Goal: Task Accomplishment & Management: Complete application form

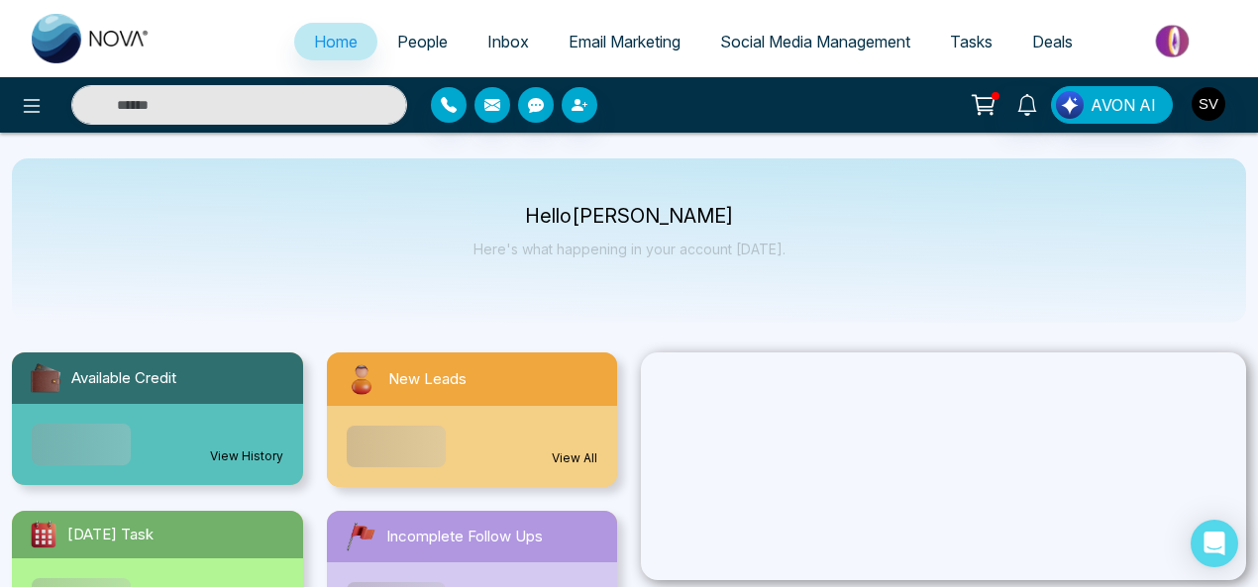
select select "*"
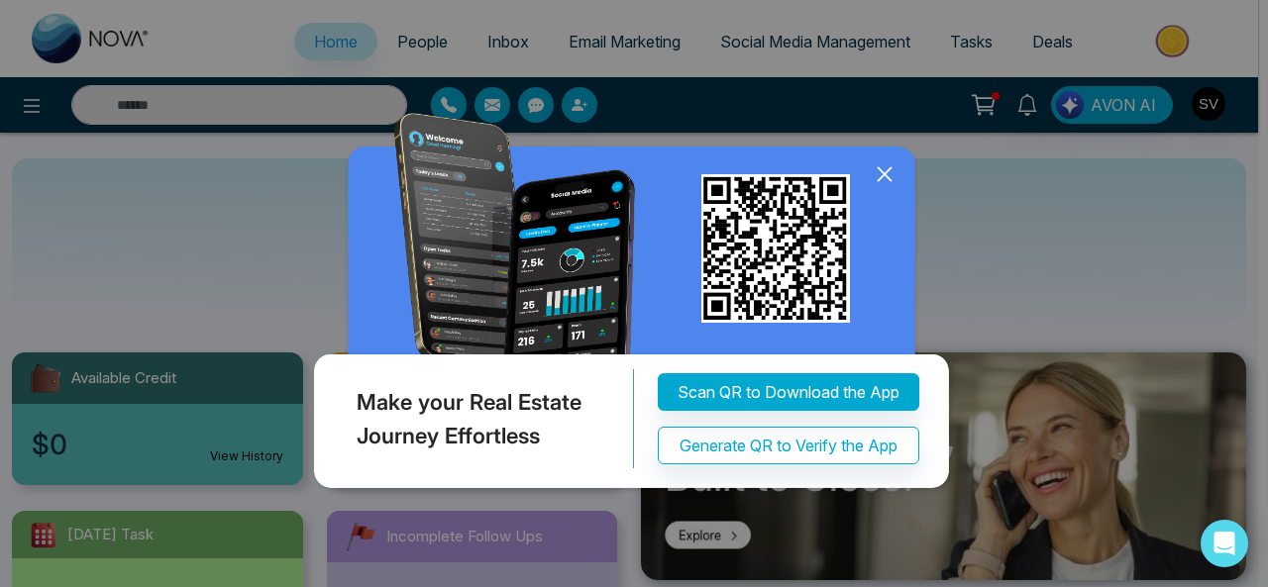
click at [878, 176] on icon at bounding box center [885, 174] width 30 height 30
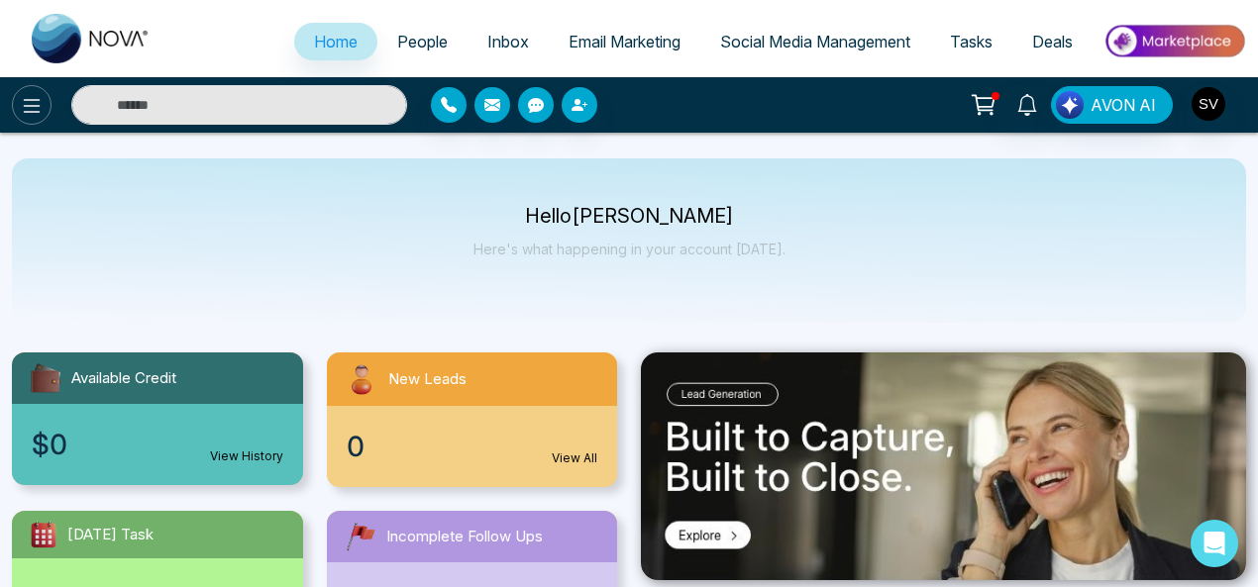
click at [23, 110] on icon at bounding box center [32, 106] width 24 height 24
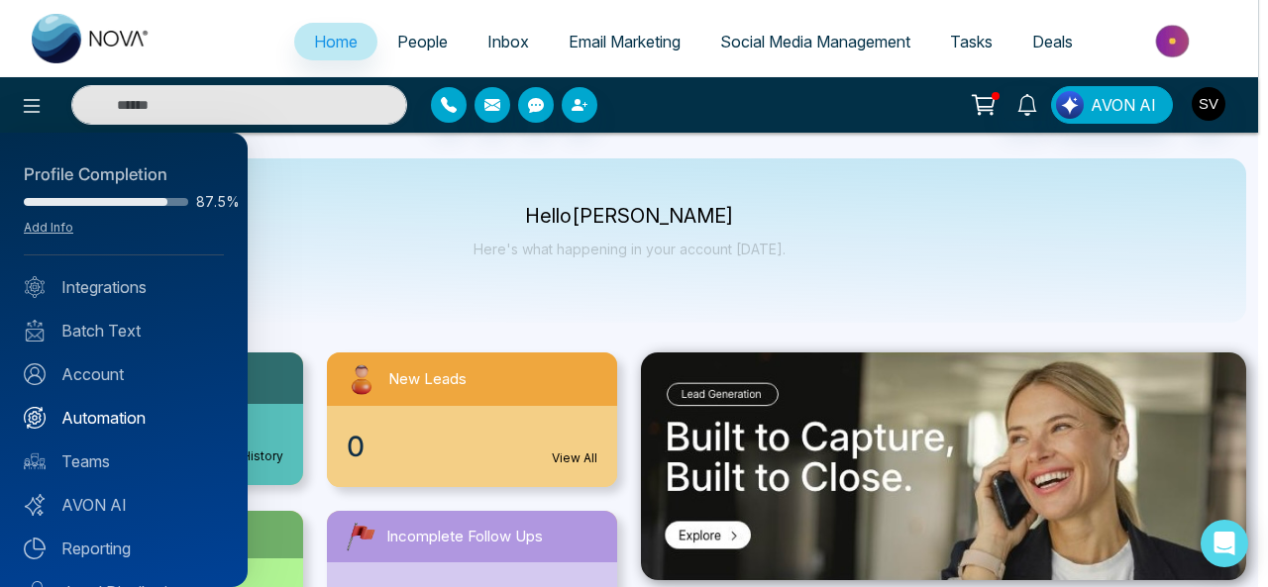
click at [123, 424] on link "Automation" at bounding box center [124, 418] width 200 height 24
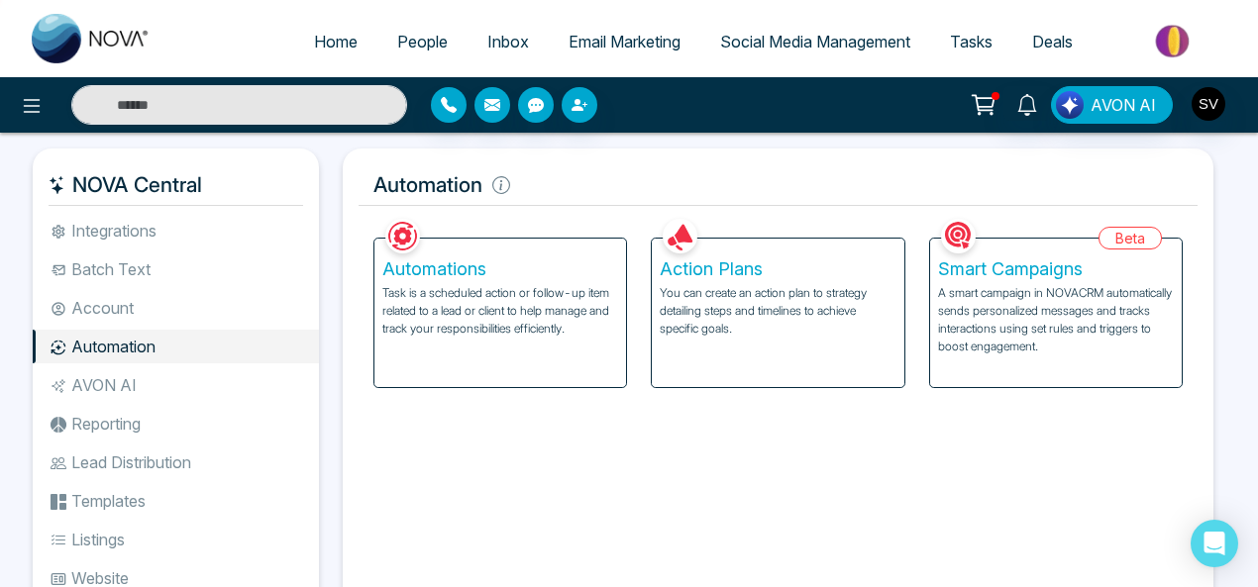
click at [743, 336] on p "You can create an action plan to strategy detailing steps and timelines to achi…" at bounding box center [778, 310] width 236 height 53
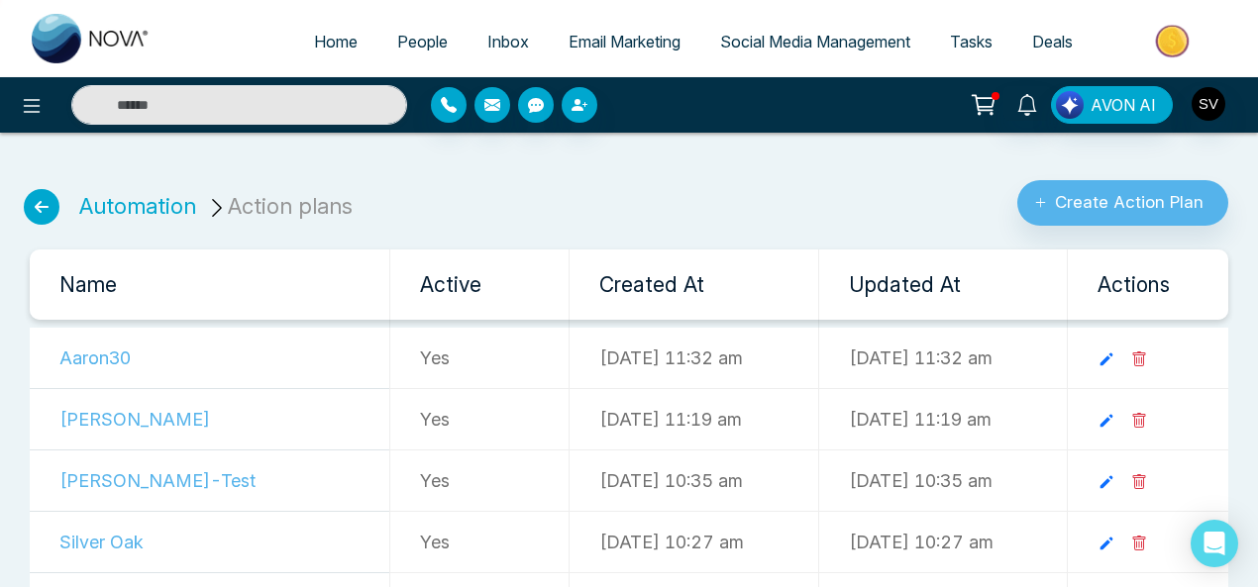
click at [398, 234] on div "Automation Action plans Create Action Plan Name Active Created At Updated At Ac…" at bounding box center [629, 526] width 1258 height 755
click at [634, 45] on span "Email Marketing" at bounding box center [625, 42] width 112 height 20
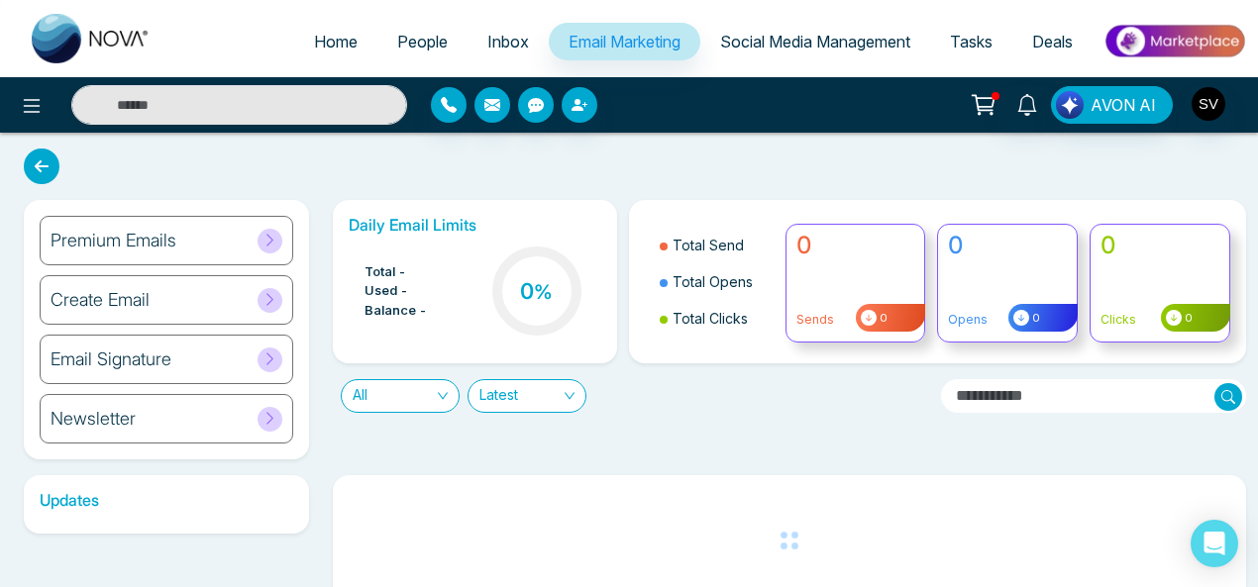
click at [117, 300] on h6 "Create Email" at bounding box center [100, 300] width 99 height 22
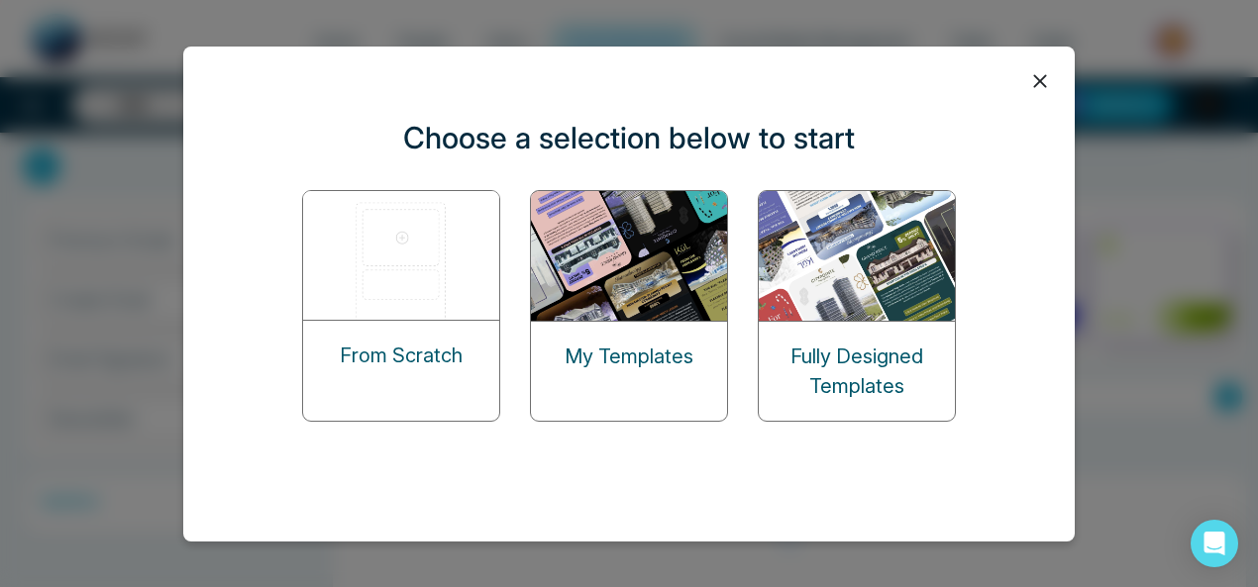
click at [619, 265] on img at bounding box center [630, 256] width 198 height 130
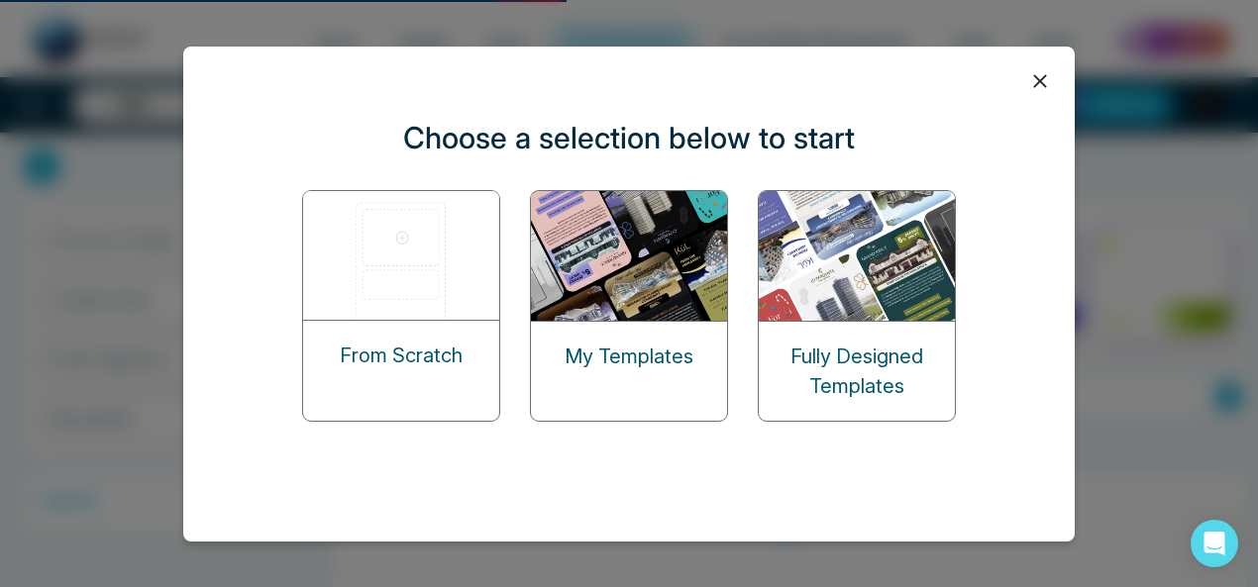
click at [625, 283] on img at bounding box center [630, 256] width 198 height 130
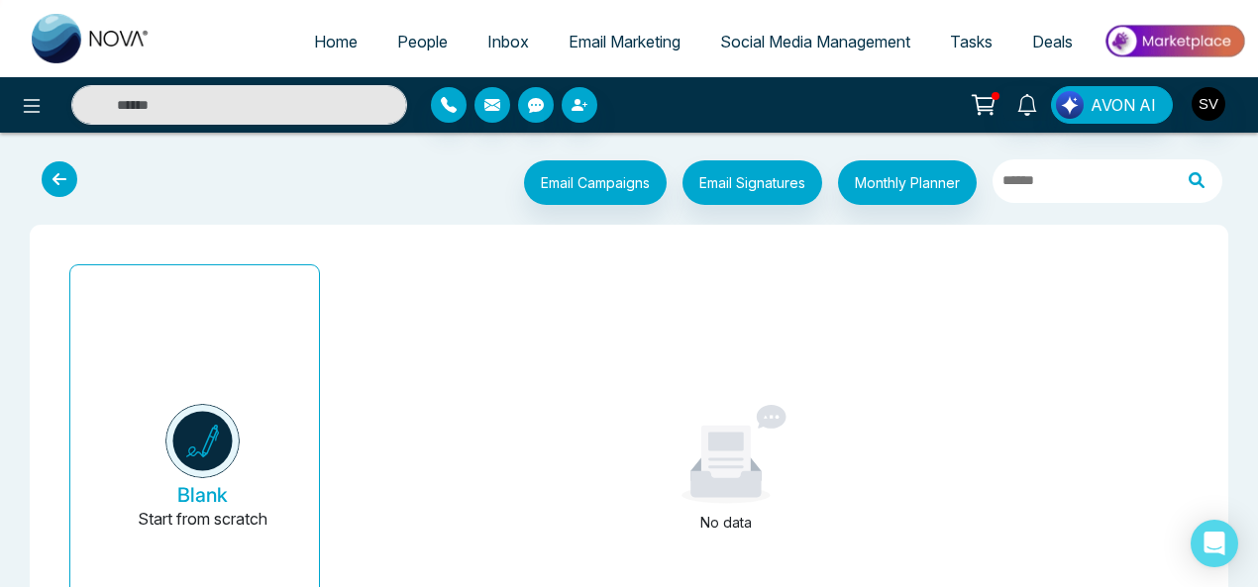
scroll to position [149, 0]
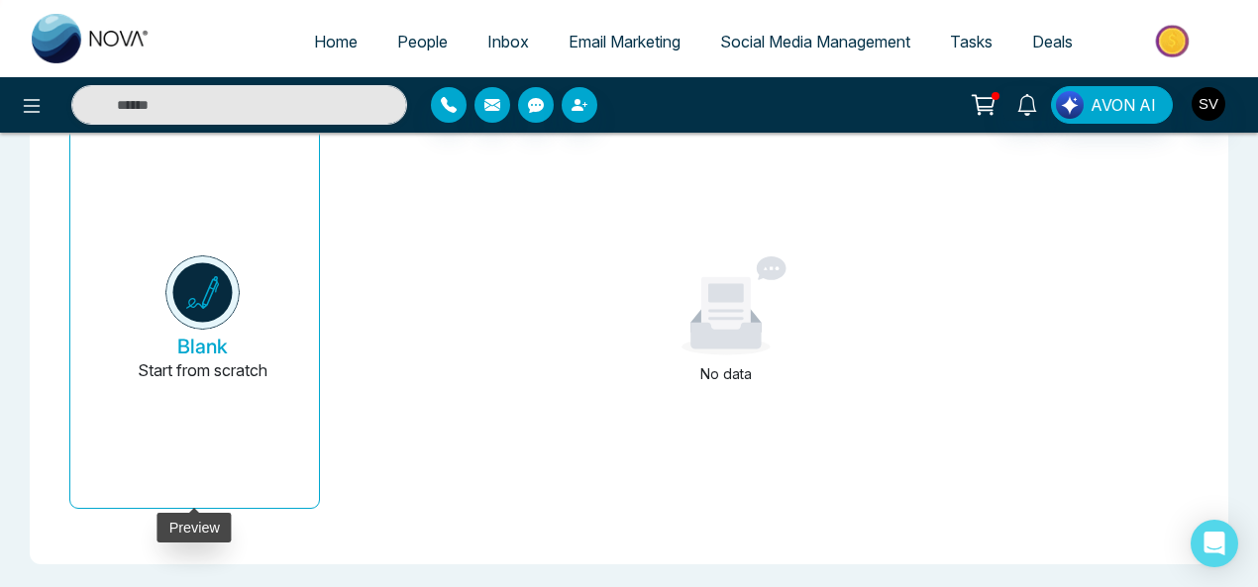
click at [196, 347] on h5 "Blank" at bounding box center [202, 347] width 51 height 24
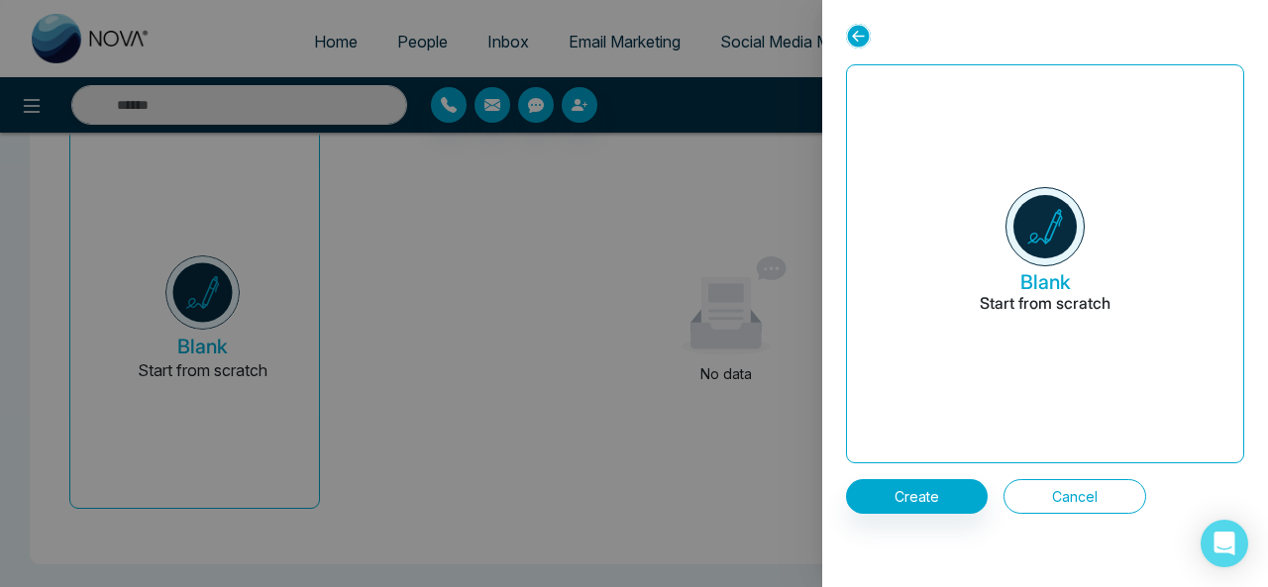
click at [1119, 504] on button "Cancel" at bounding box center [1074, 496] width 143 height 35
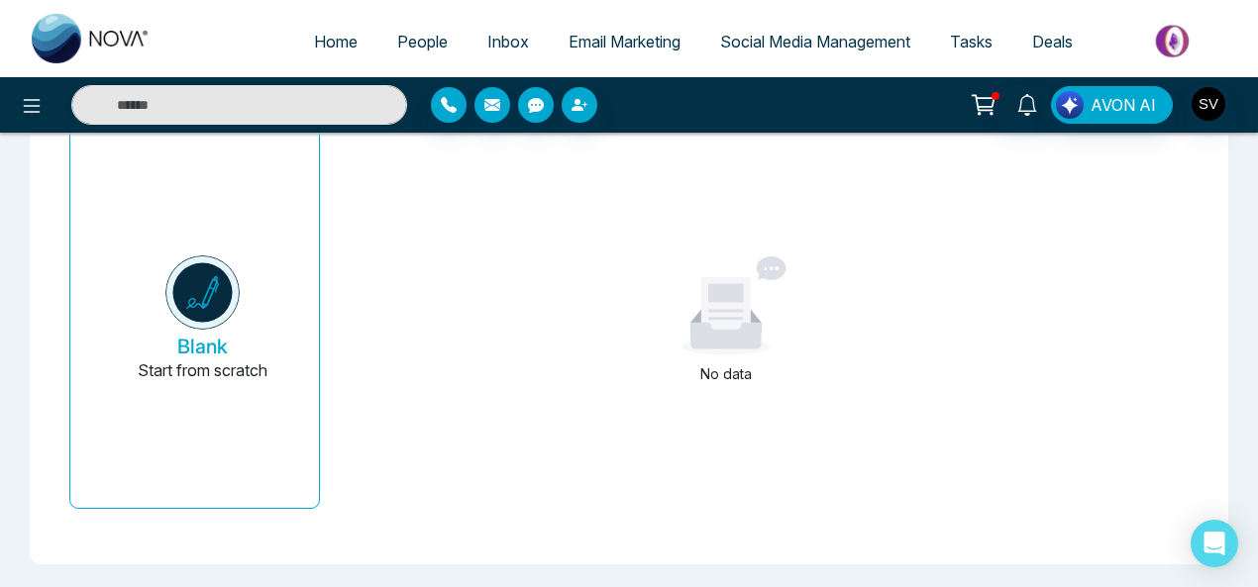
scroll to position [101, 0]
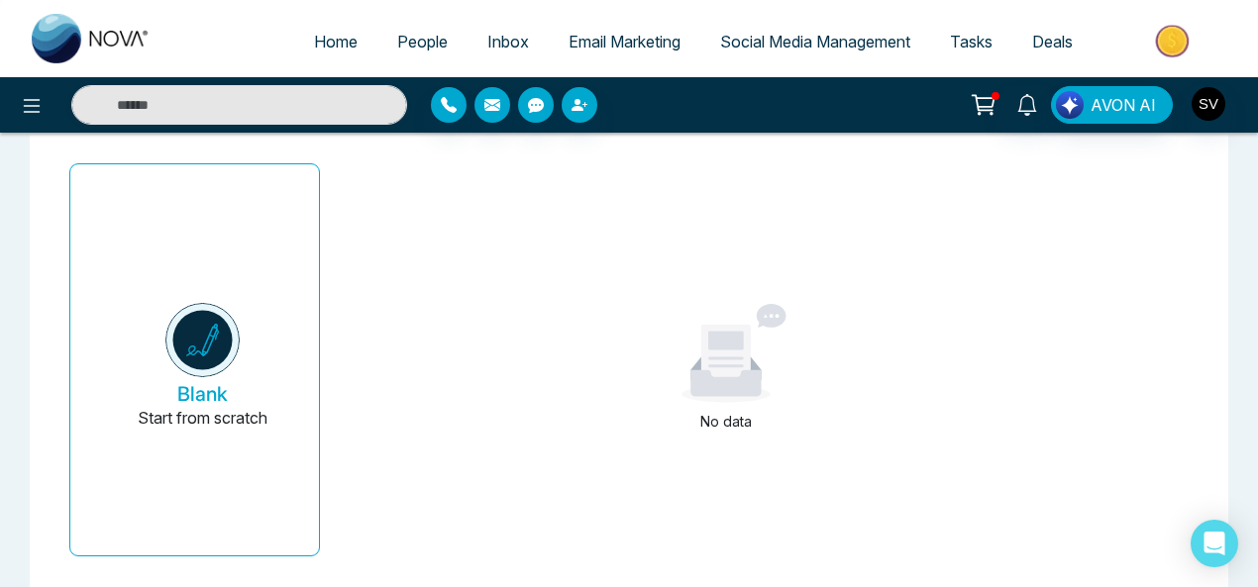
click at [1004, 295] on div "No data" at bounding box center [726, 368] width 773 height 425
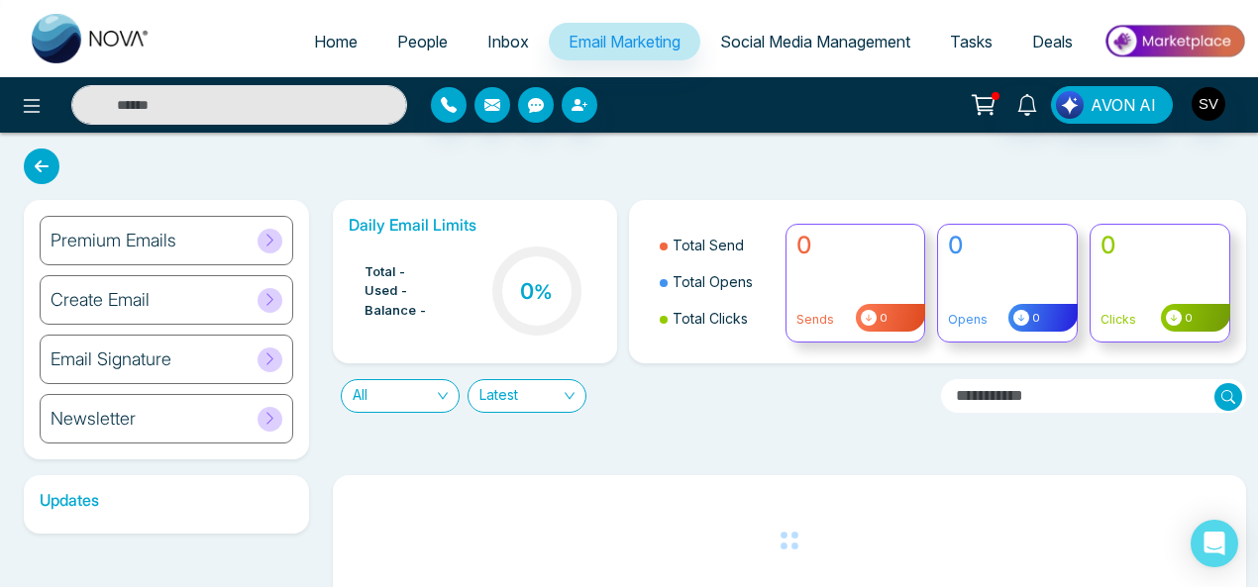
click at [189, 245] on div "Premium Emails" at bounding box center [167, 241] width 254 height 50
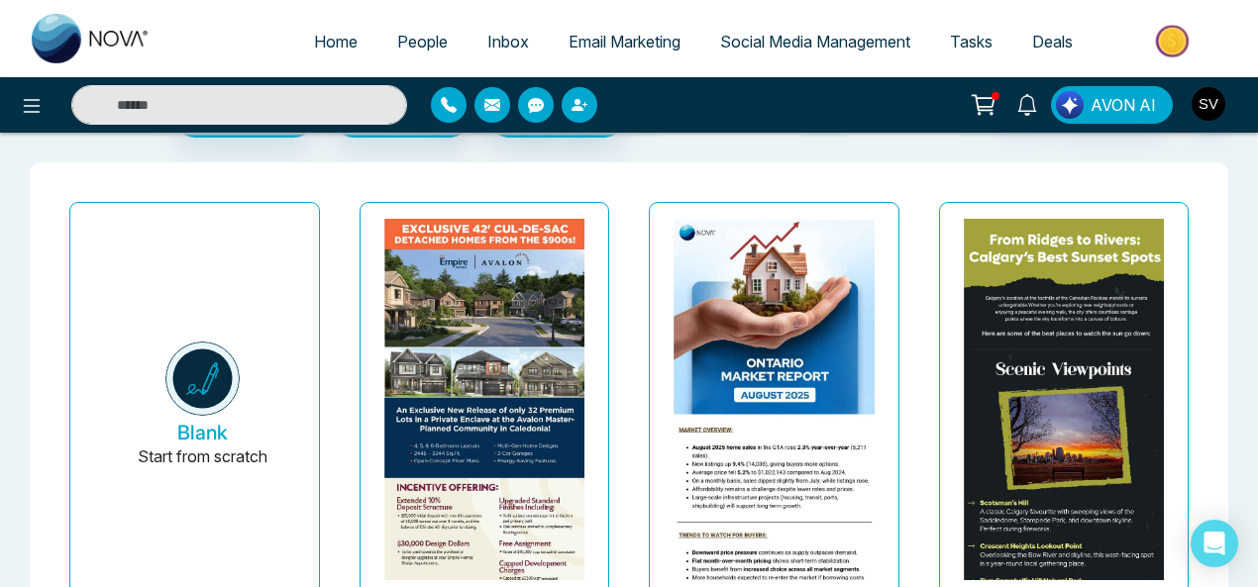
scroll to position [7, 0]
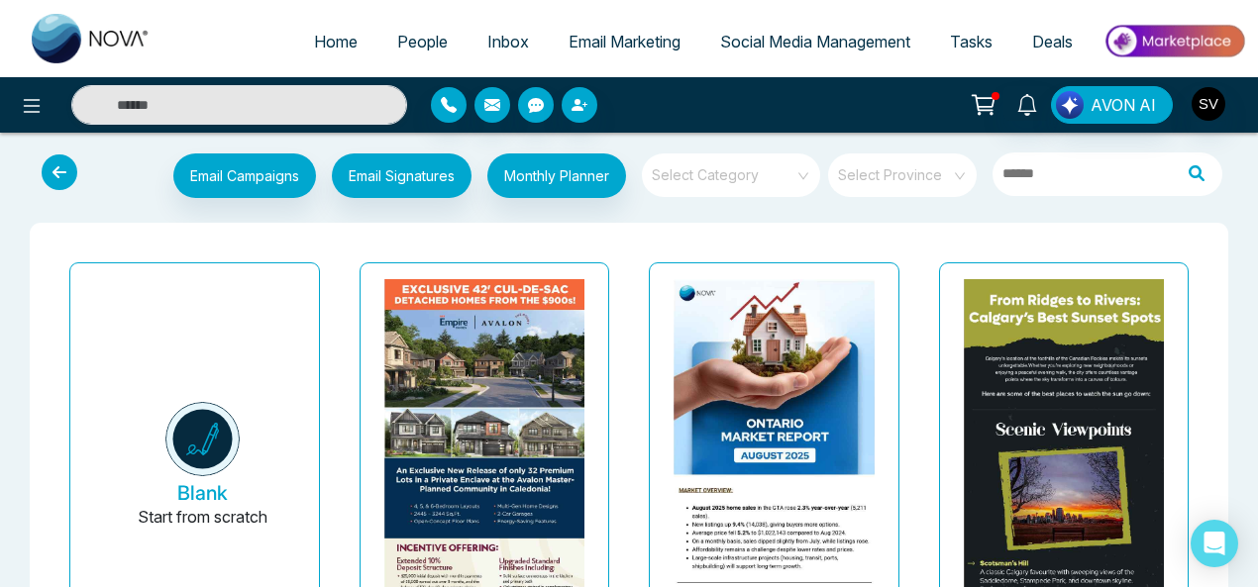
click at [1101, 179] on input "text" at bounding box center [1082, 175] width 178 height 44
click at [905, 170] on input "search" at bounding box center [895, 169] width 113 height 30
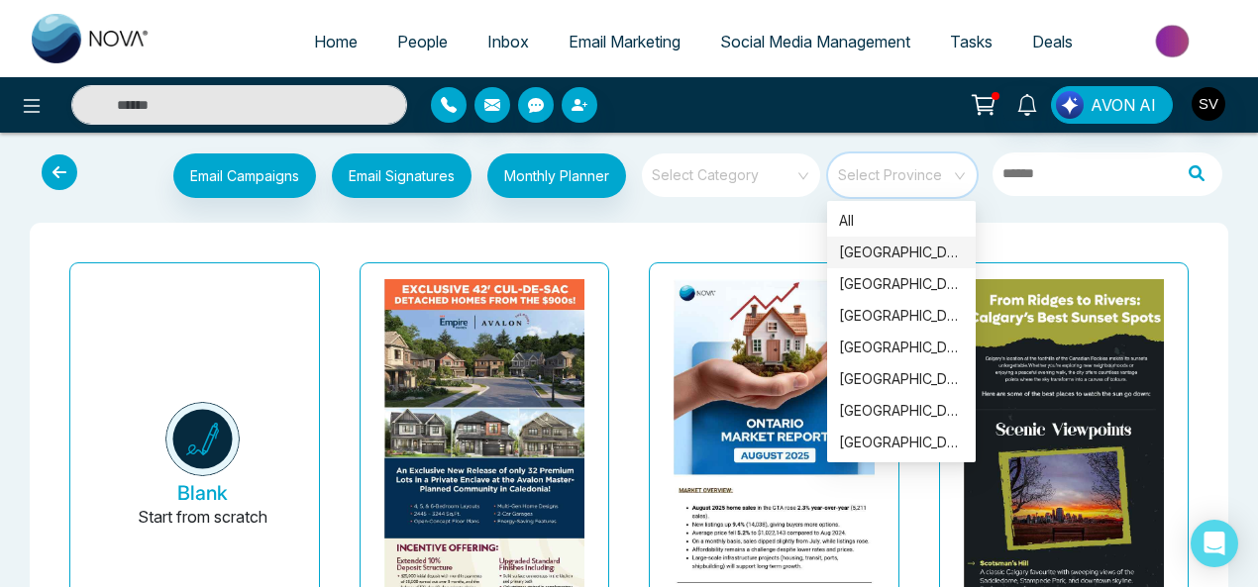
click at [869, 252] on div "[GEOGRAPHIC_DATA]" at bounding box center [901, 253] width 125 height 22
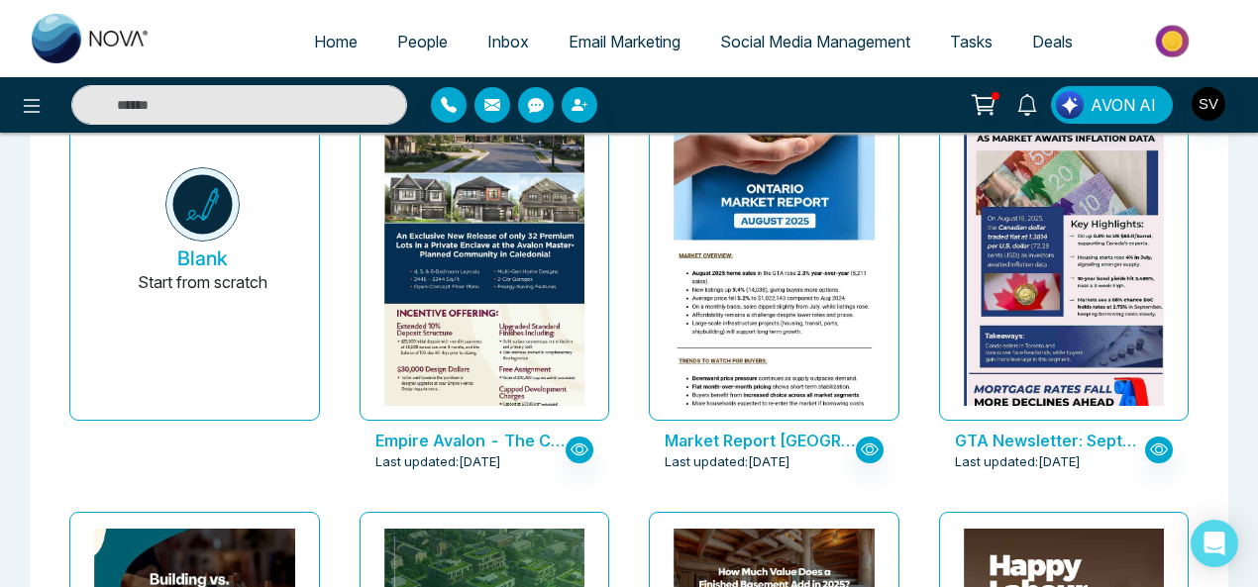
scroll to position [0, 0]
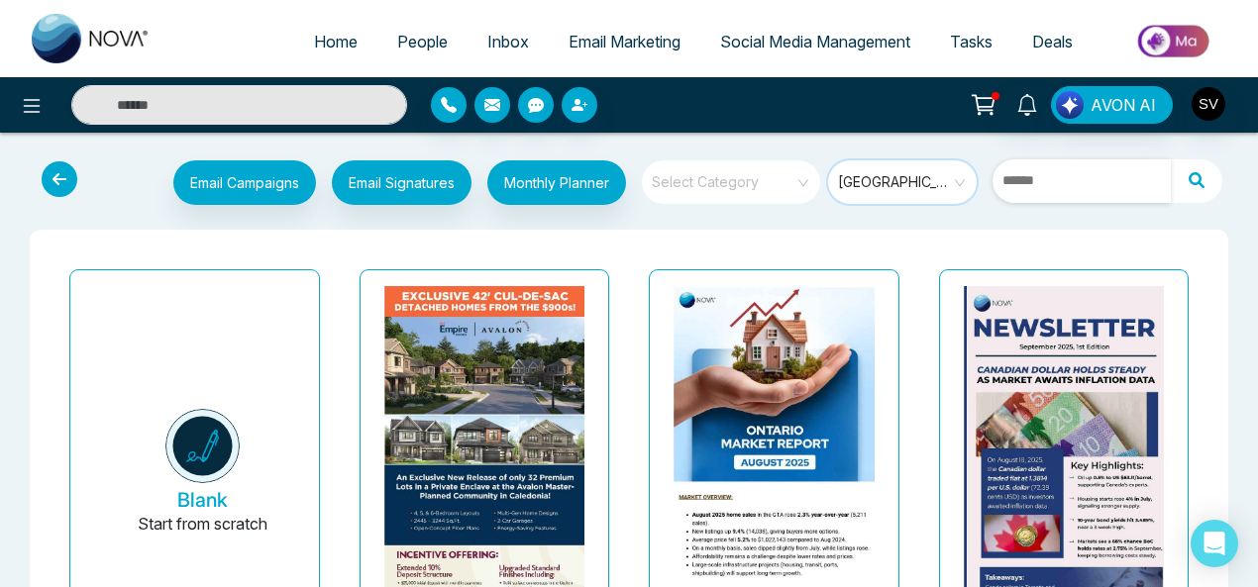
click at [1056, 191] on input "text" at bounding box center [1082, 181] width 178 height 44
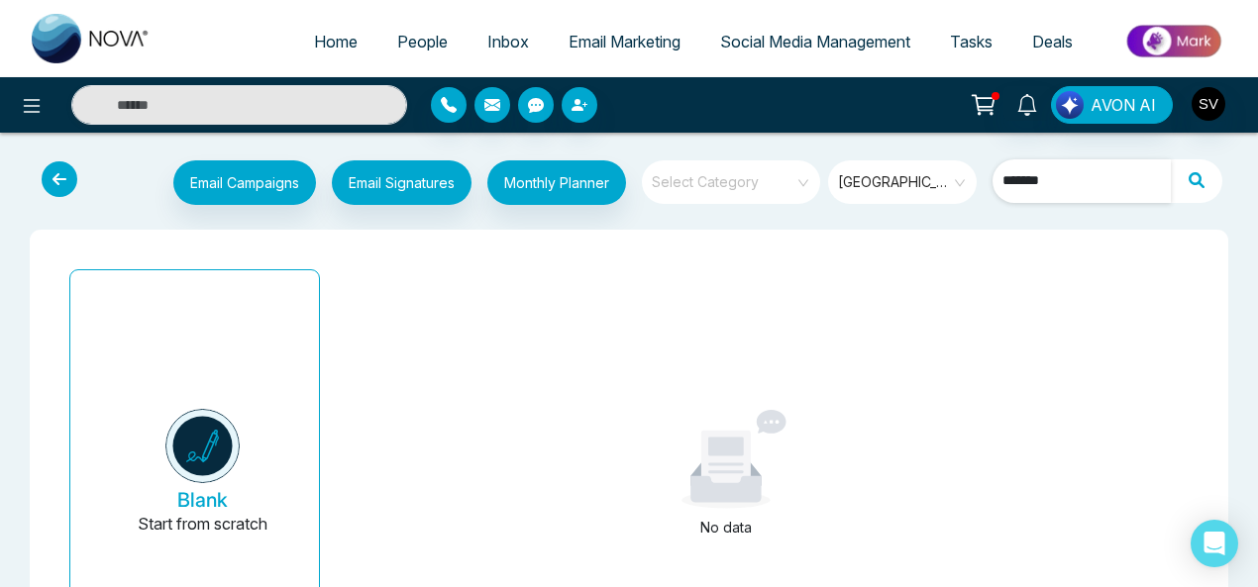
type input "********"
drag, startPoint x: 1091, startPoint y: 191, endPoint x: 961, endPoint y: 168, distance: 131.7
click at [961, 173] on div "Email Campaigns Start from scratch? View my campaigns Email Signatures Monthly …" at bounding box center [679, 185] width 1109 height 50
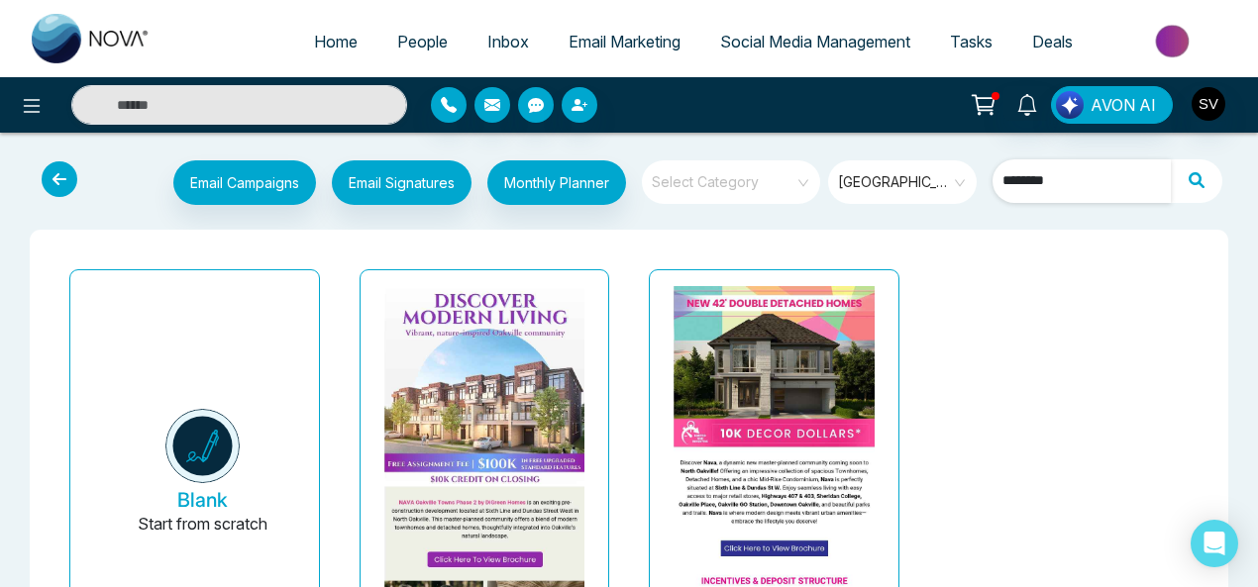
type input "********"
click at [742, 175] on input "search" at bounding box center [724, 175] width 143 height 30
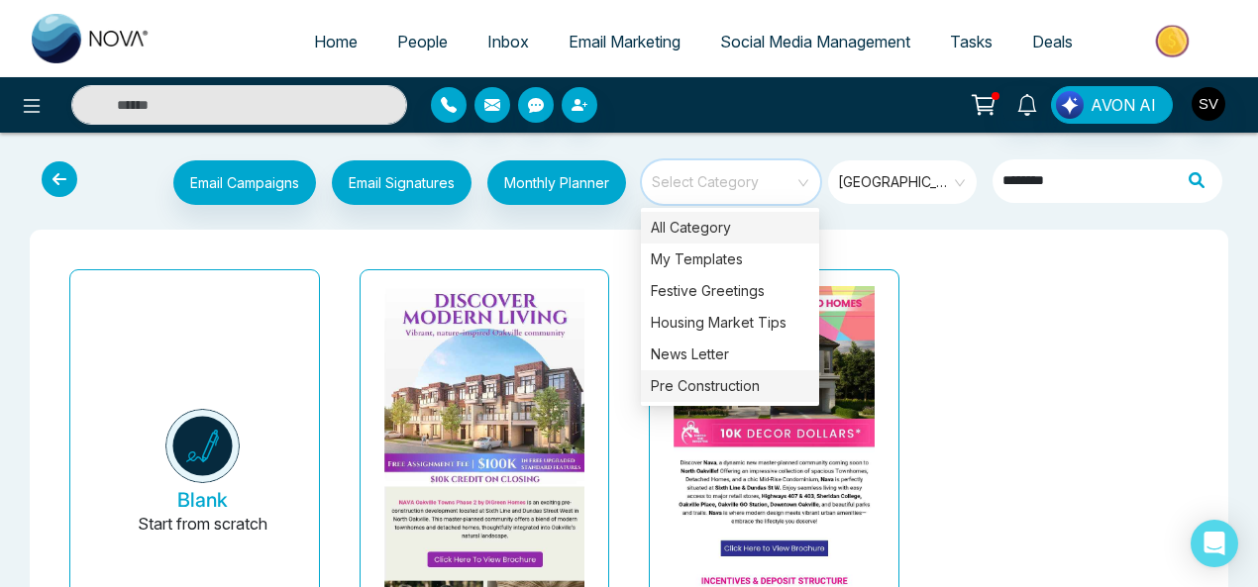
click at [720, 383] on div "Pre Construction" at bounding box center [730, 386] width 178 height 32
click at [988, 385] on div "Blank Start from scratch [PERSON_NAME] Oakville Towns Phase 2 Last updated: [DA…" at bounding box center [629, 504] width 1159 height 484
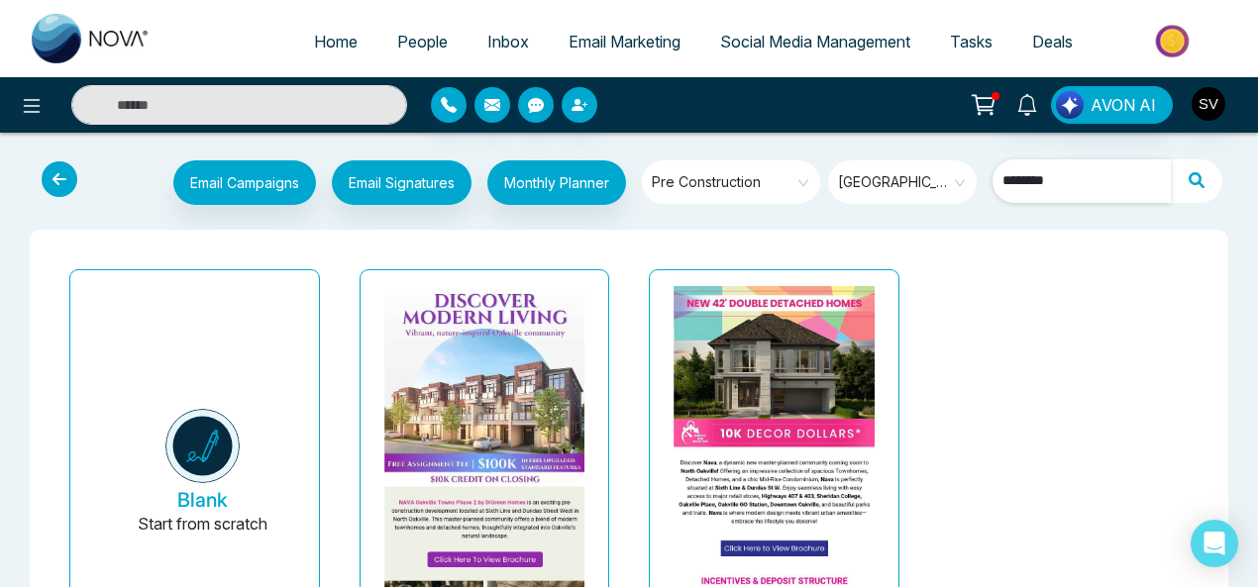
drag, startPoint x: 1120, startPoint y: 183, endPoint x: 975, endPoint y: 182, distance: 145.6
click at [975, 183] on div "Email Campaigns Start from scratch? View my campaigns Email Signatures Monthly …" at bounding box center [679, 185] width 1109 height 50
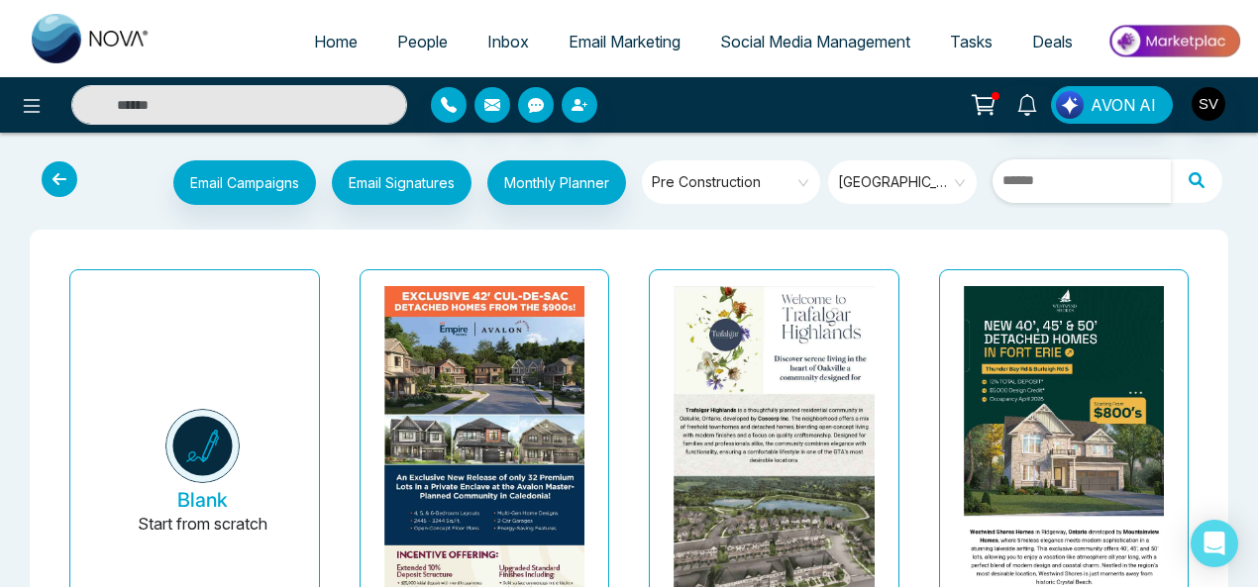
click at [789, 185] on span "Pre Construction" at bounding box center [732, 182] width 161 height 30
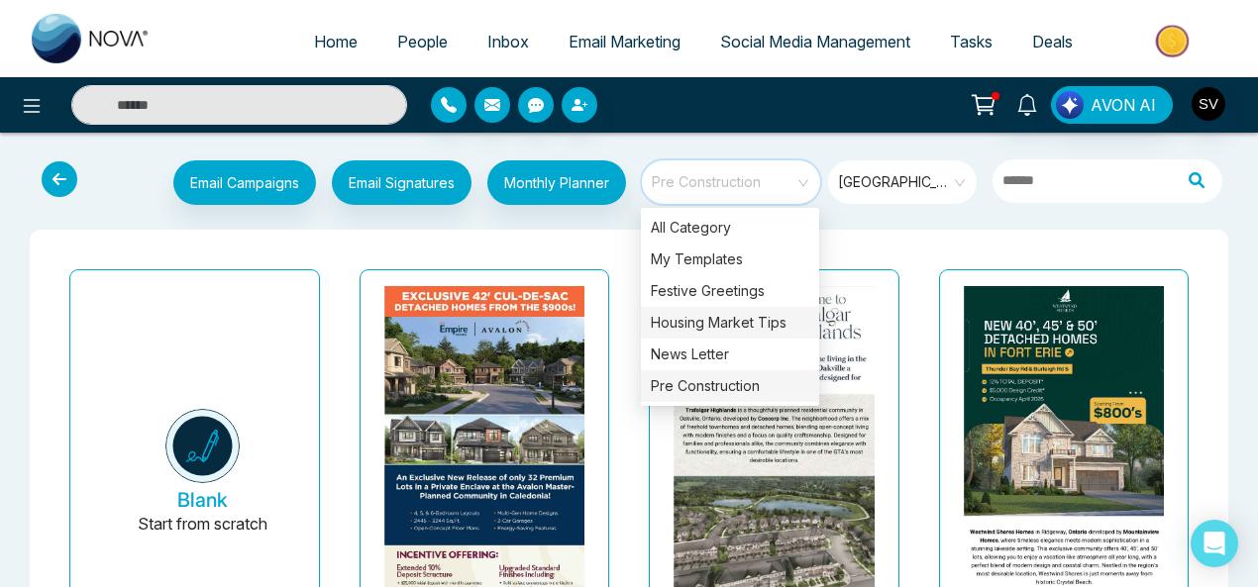
click at [741, 316] on div "Housing Market Tips" at bounding box center [730, 323] width 178 height 32
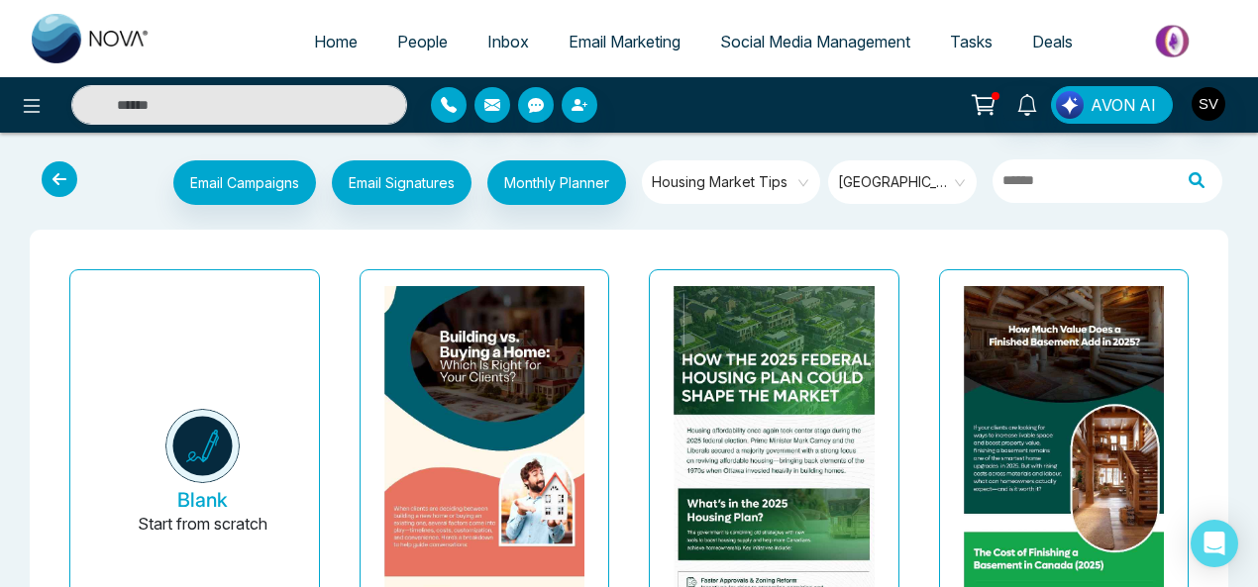
click at [31, 96] on icon at bounding box center [32, 106] width 24 height 24
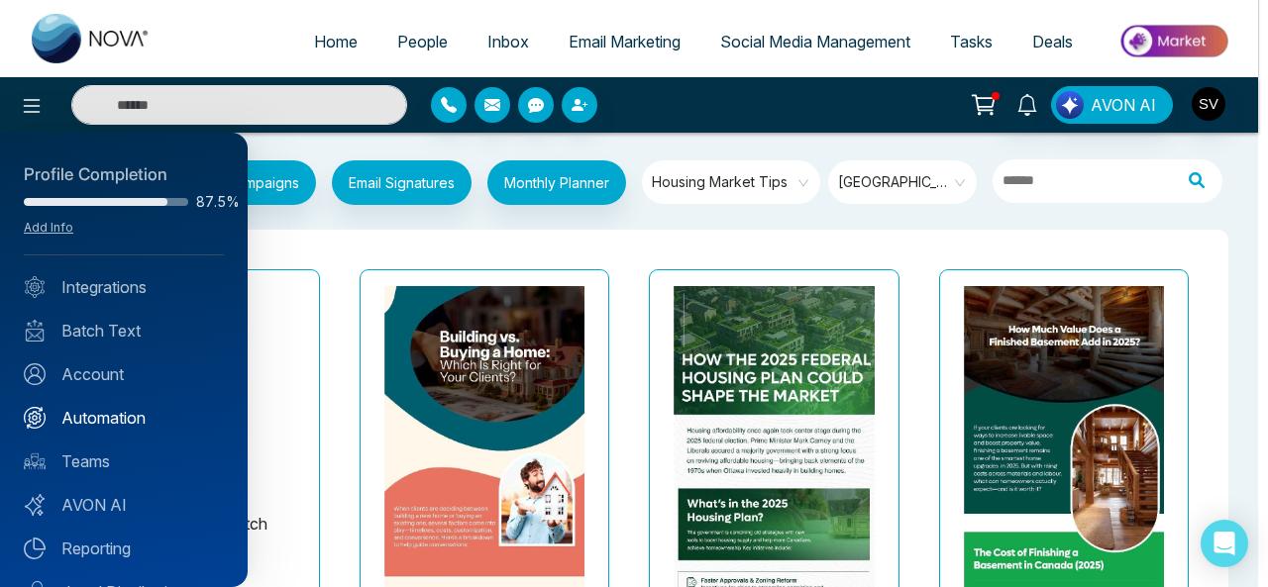
click at [139, 411] on link "Automation" at bounding box center [124, 418] width 200 height 24
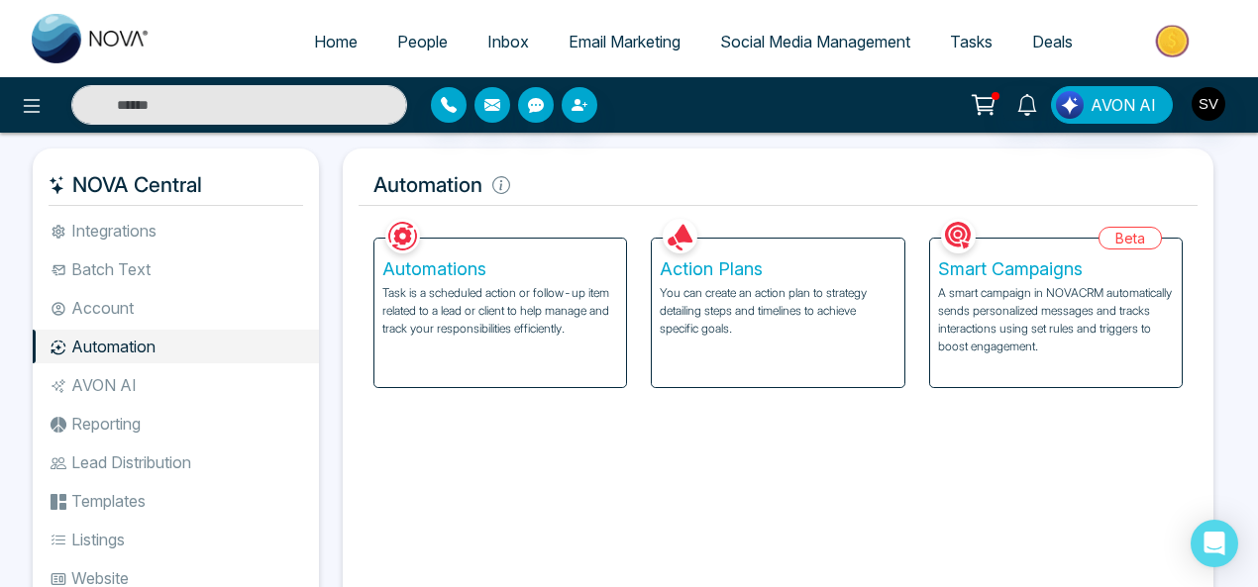
click at [738, 294] on p "You can create an action plan to strategy detailing steps and timelines to achi…" at bounding box center [778, 310] width 236 height 53
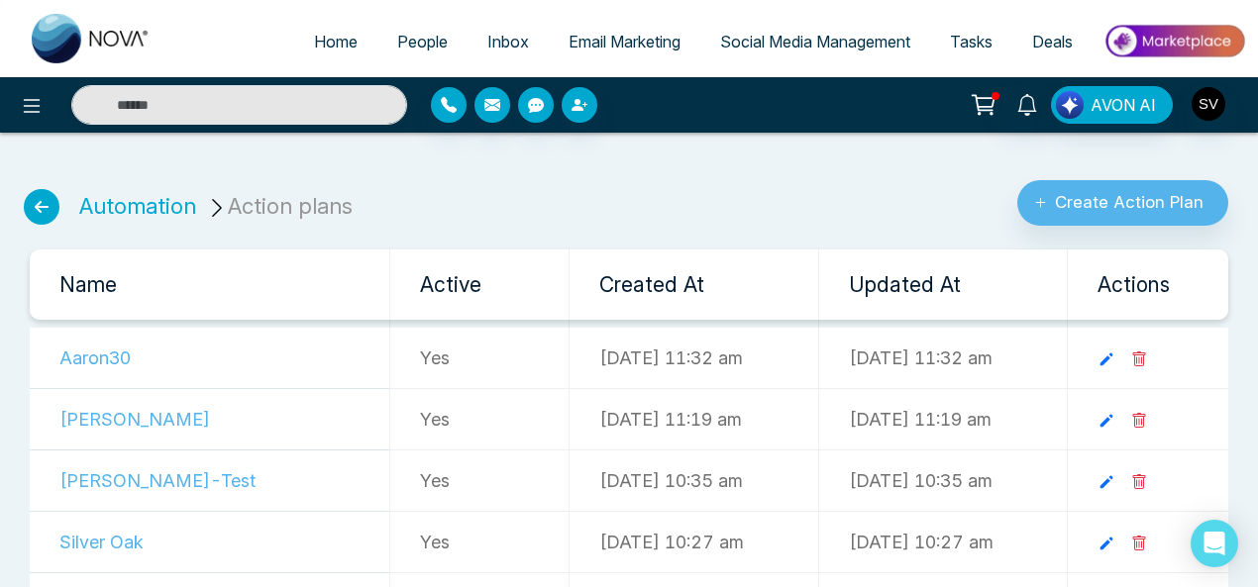
click at [439, 204] on div "Automation Action plans Create Action Plan" at bounding box center [629, 194] width 1234 height 61
click at [1098, 200] on button "Create Action Plan" at bounding box center [1122, 203] width 211 height 46
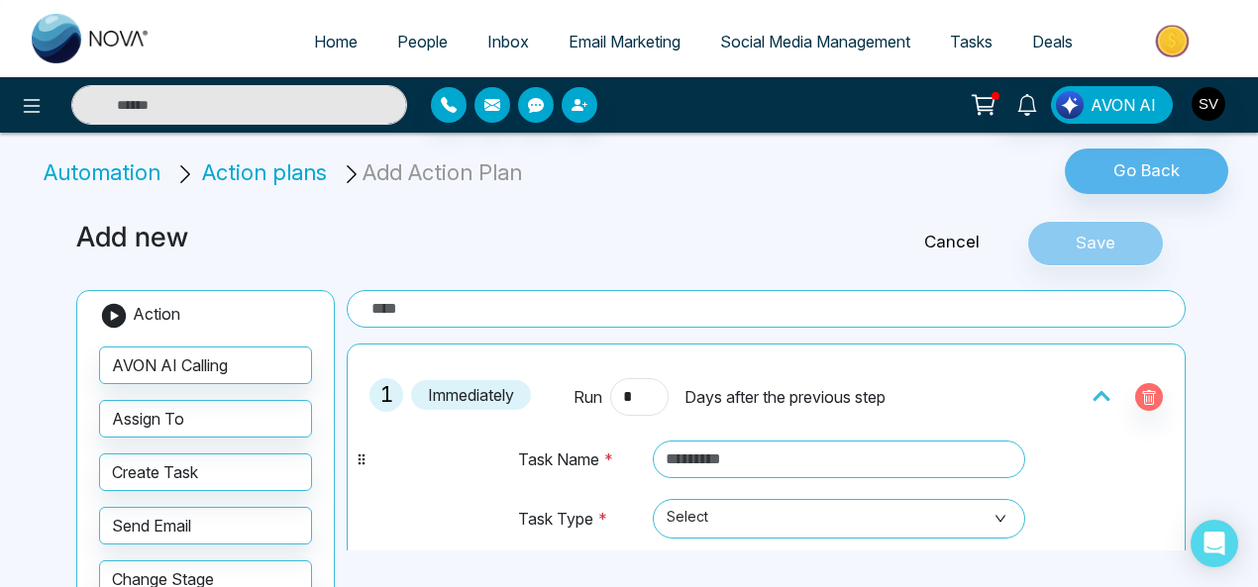
click at [391, 314] on input "text" at bounding box center [766, 309] width 839 height 38
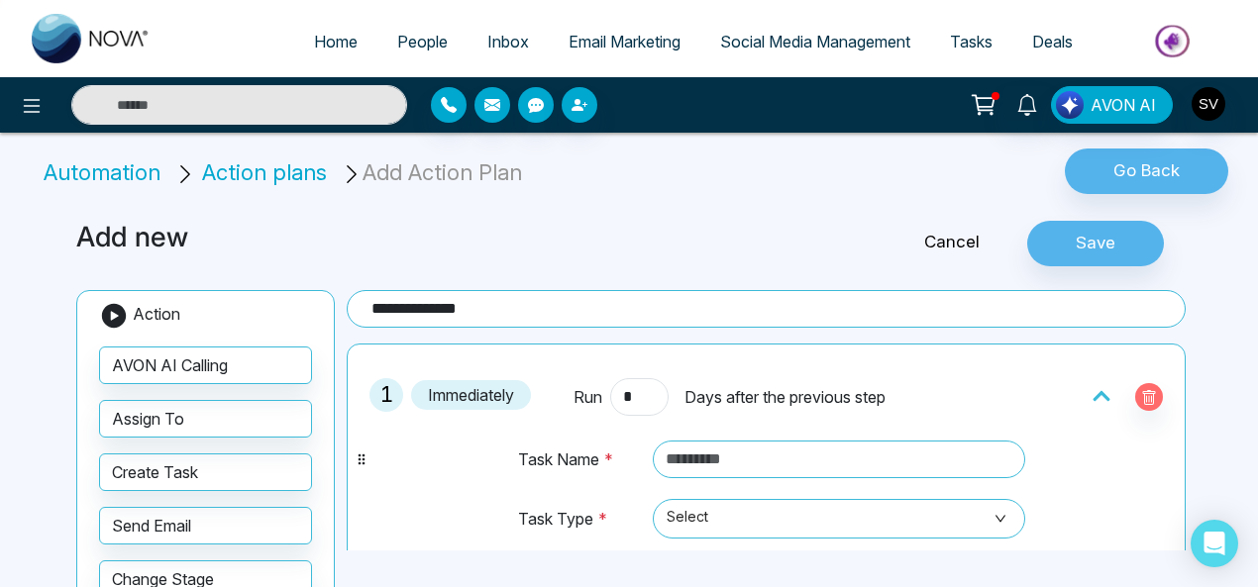
type input "**********"
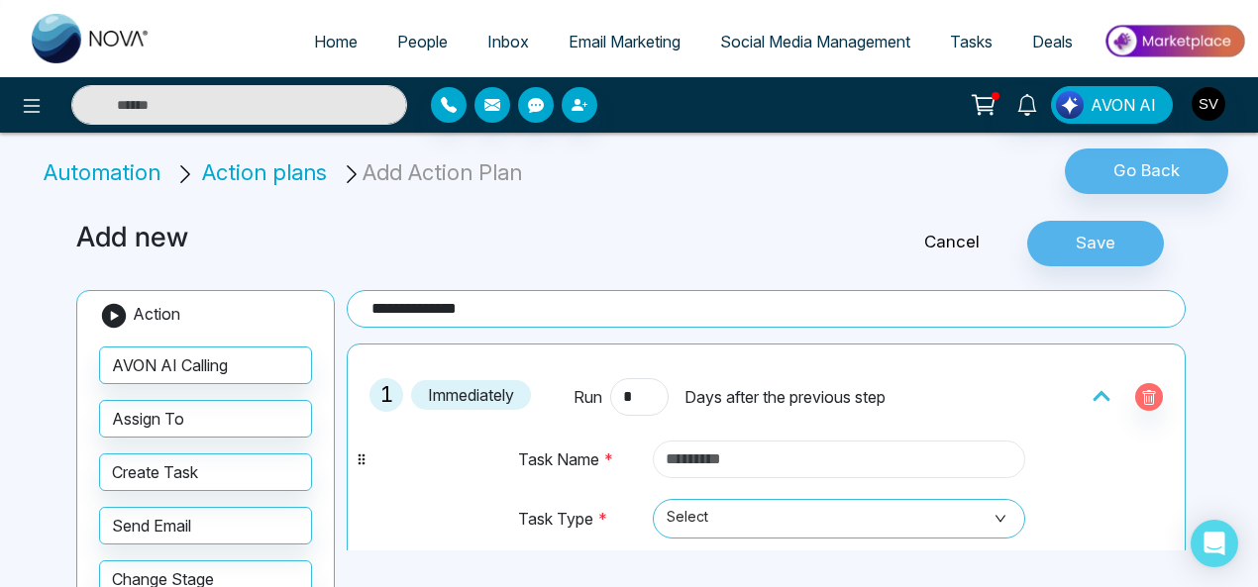
click at [768, 445] on input "text" at bounding box center [839, 460] width 373 height 38
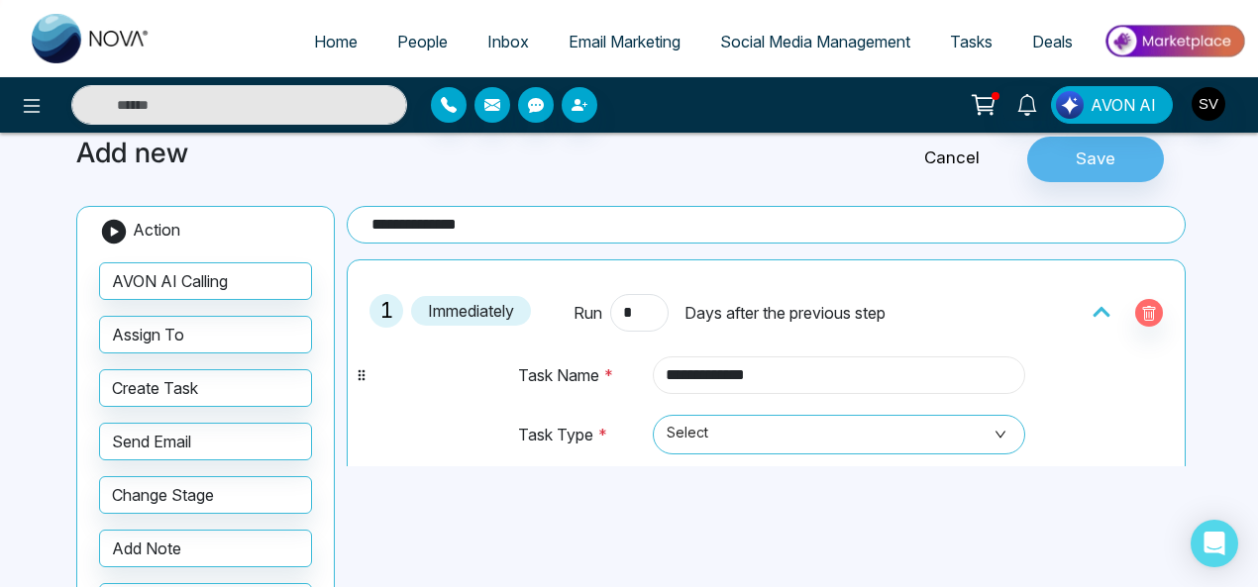
scroll to position [135, 0]
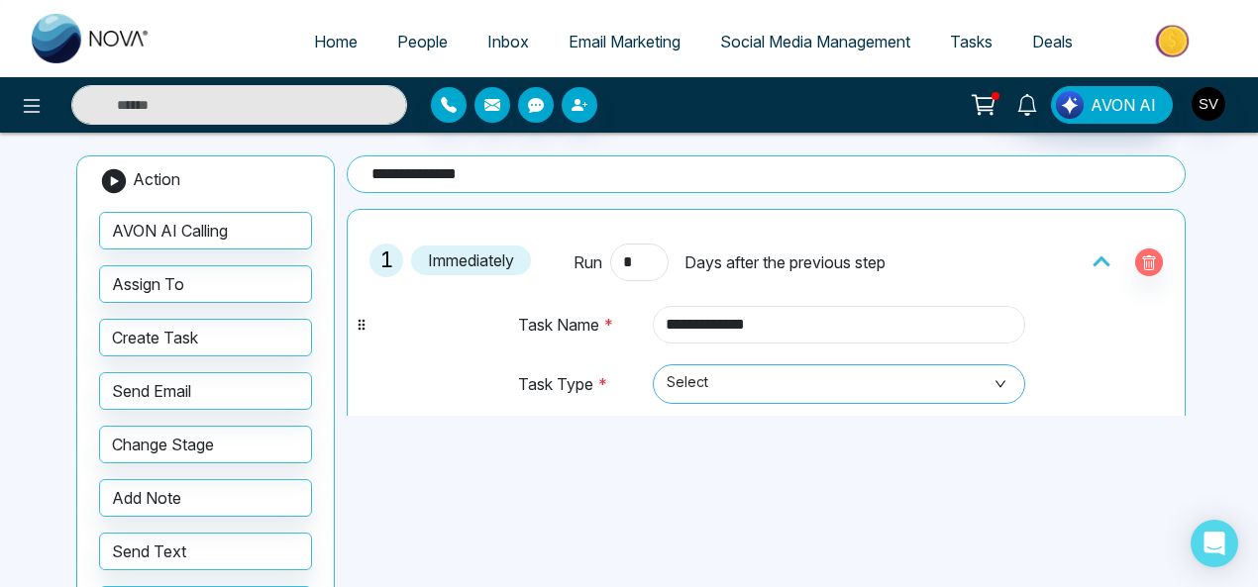
click at [731, 383] on span "Select" at bounding box center [840, 384] width 346 height 34
type input "**********"
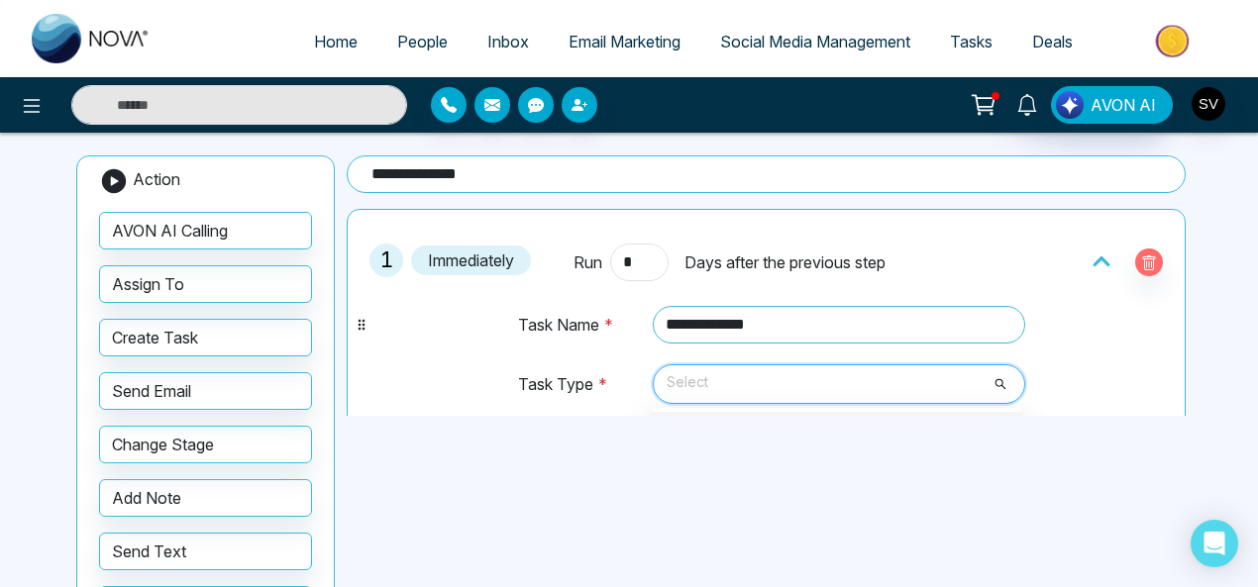
click at [987, 385] on span "Select" at bounding box center [840, 384] width 346 height 34
click at [991, 382] on span "Select" at bounding box center [840, 384] width 346 height 34
click at [988, 381] on span "Select" at bounding box center [840, 384] width 346 height 34
click at [995, 378] on span "Select" at bounding box center [840, 384] width 346 height 34
click at [858, 471] on div "**********" at bounding box center [628, 398] width 1129 height 672
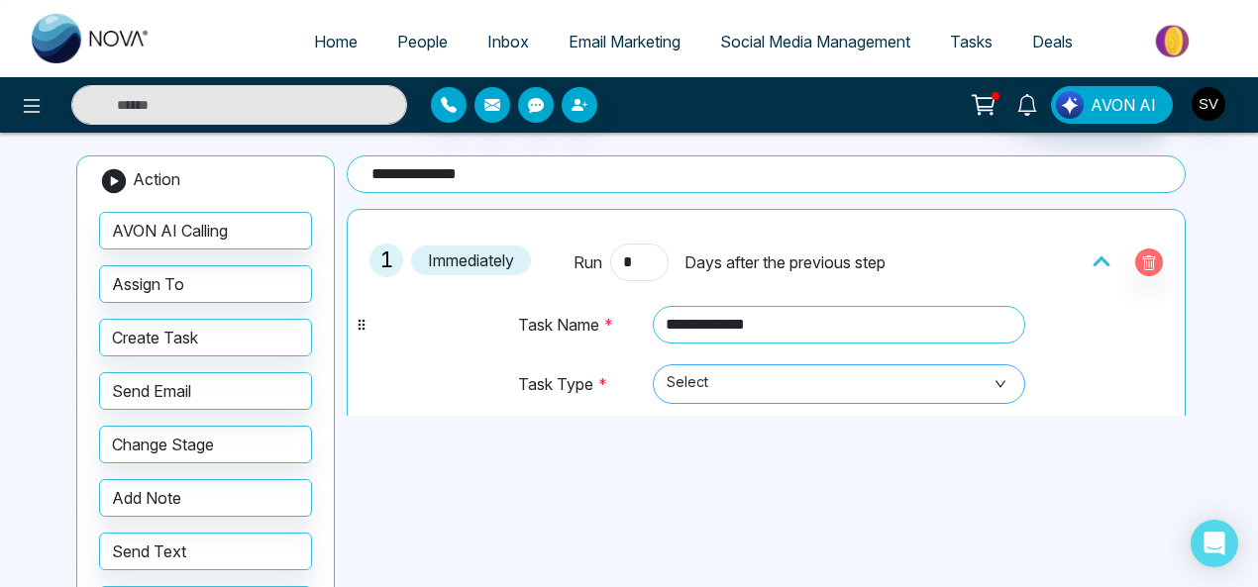
click at [992, 379] on span "Select" at bounding box center [840, 384] width 346 height 34
drag, startPoint x: 999, startPoint y: 383, endPoint x: 1135, endPoint y: 381, distance: 135.7
click at [981, 383] on span "Select" at bounding box center [840, 384] width 346 height 34
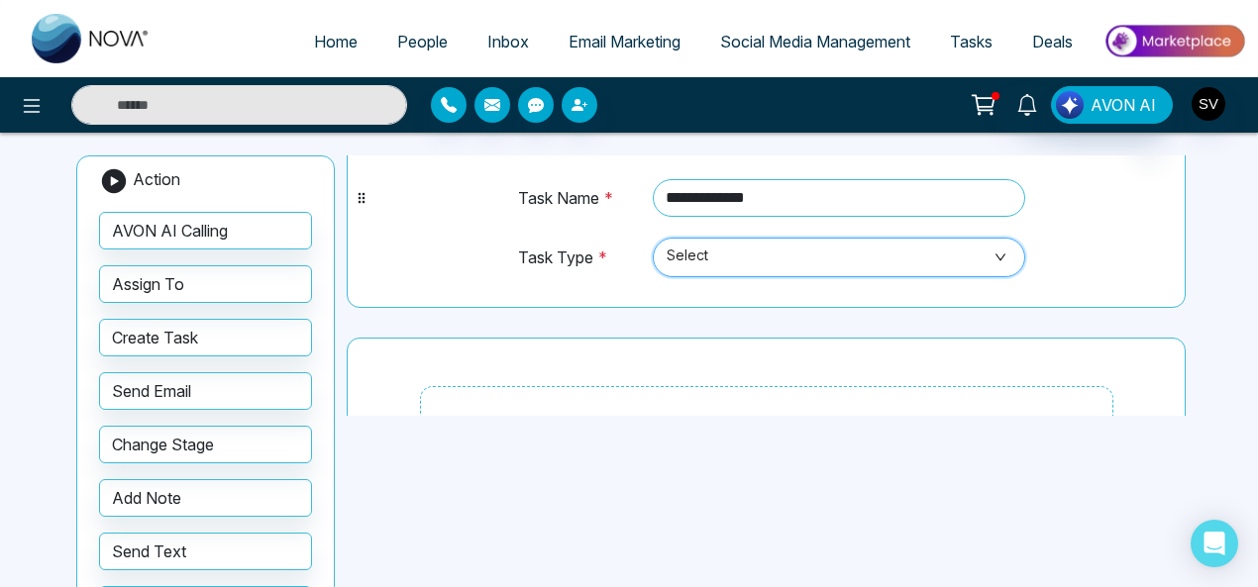
scroll to position [139, 0]
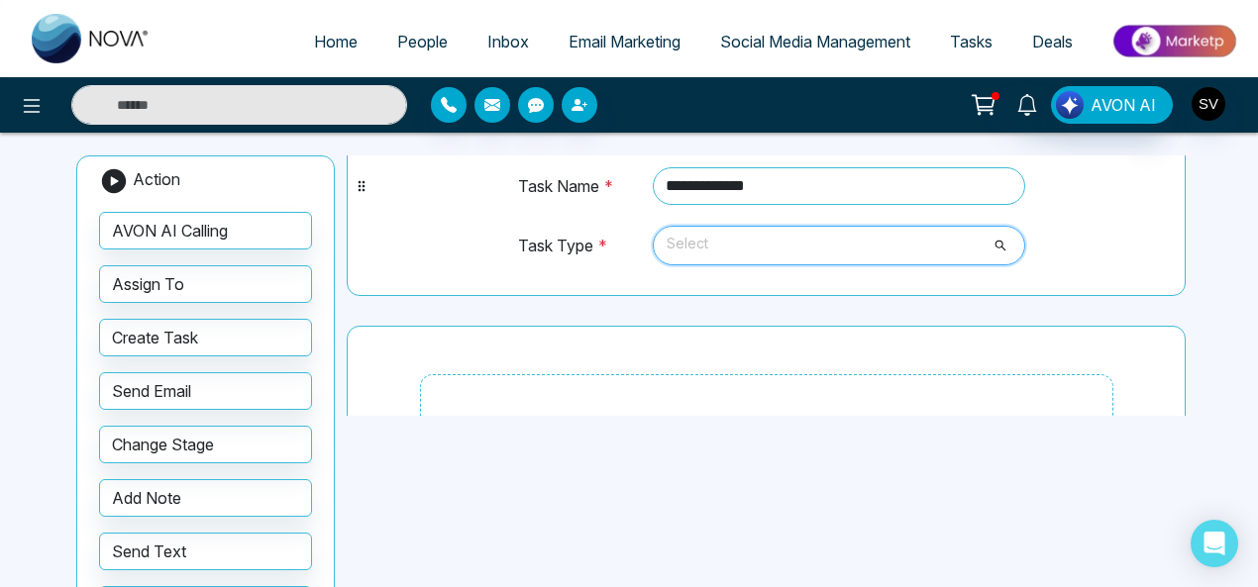
click at [994, 244] on span "Select" at bounding box center [840, 246] width 346 height 34
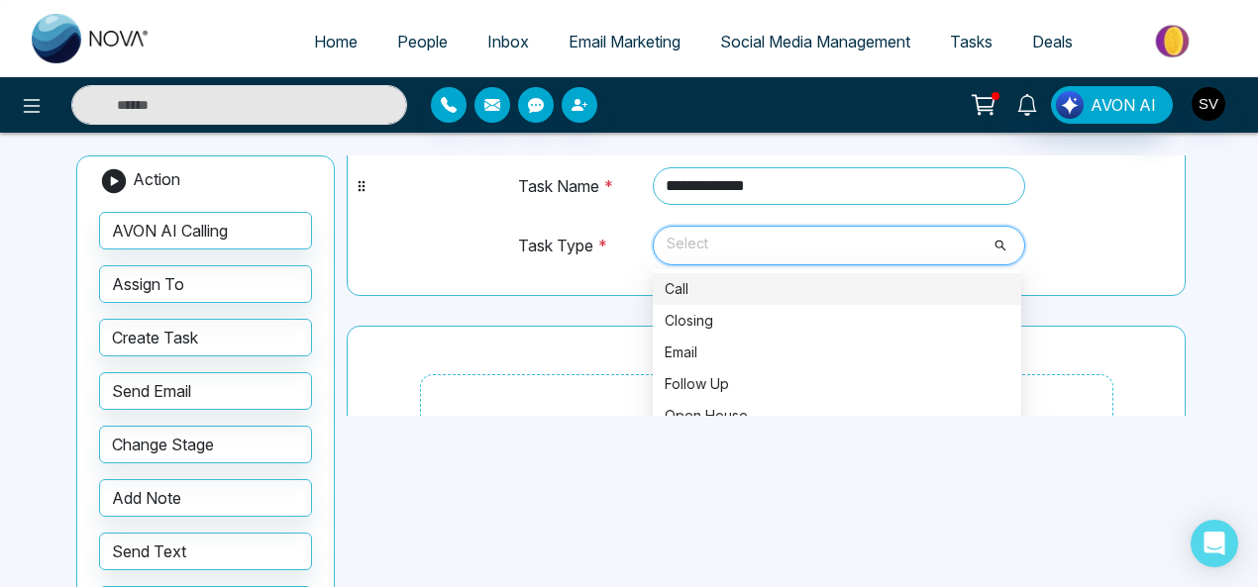
click at [712, 281] on div "Call" at bounding box center [837, 289] width 345 height 22
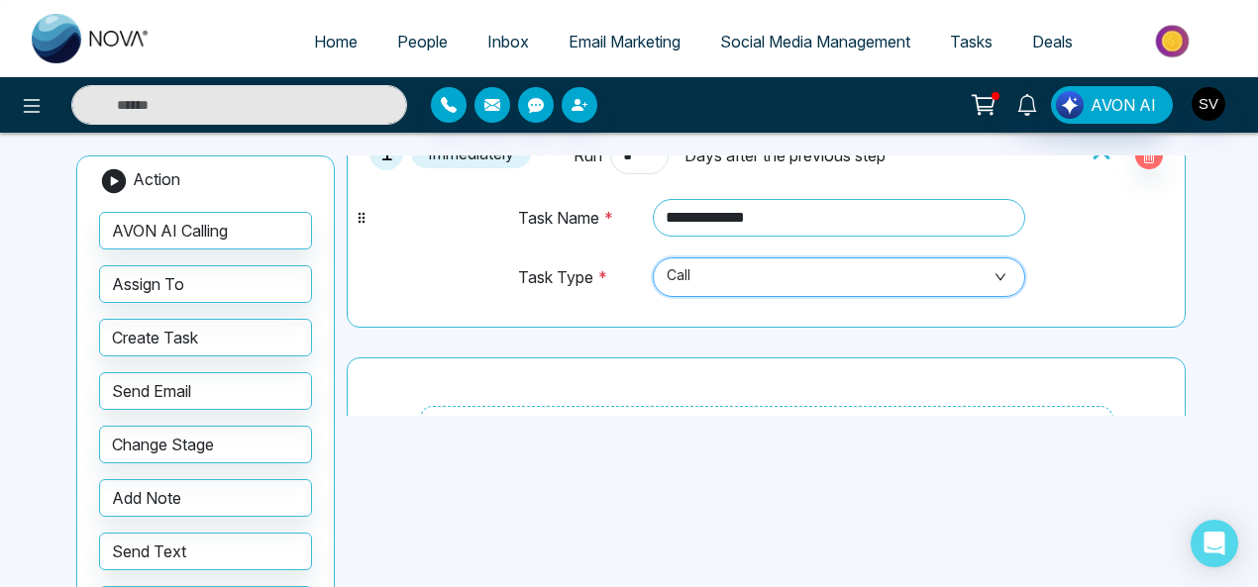
scroll to position [82, 0]
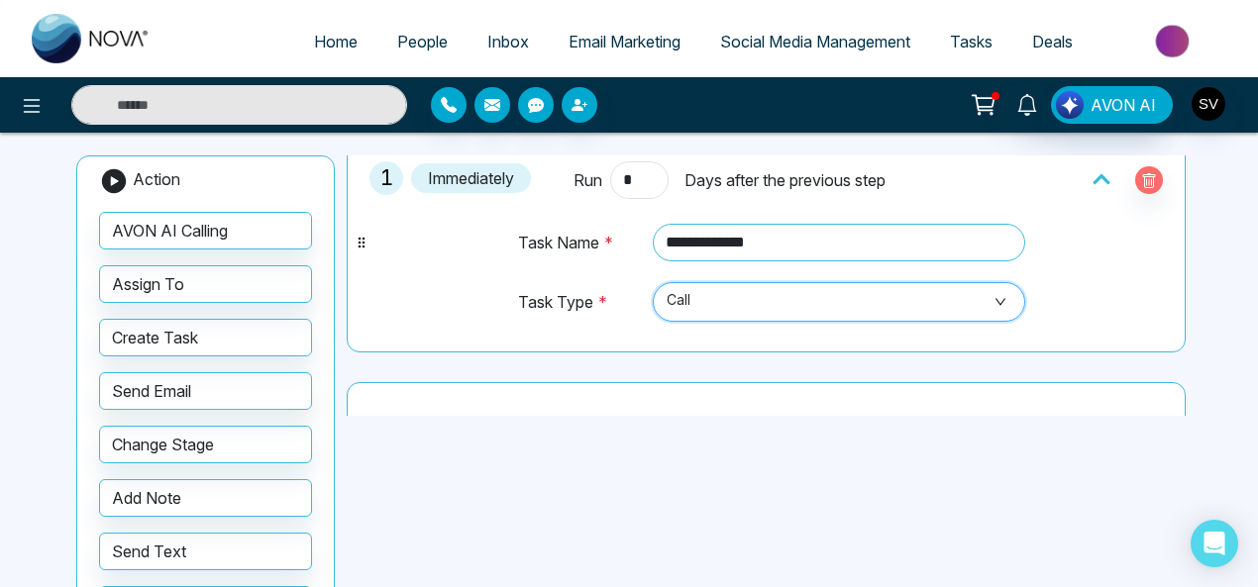
click at [994, 298] on span "Call" at bounding box center [840, 302] width 346 height 34
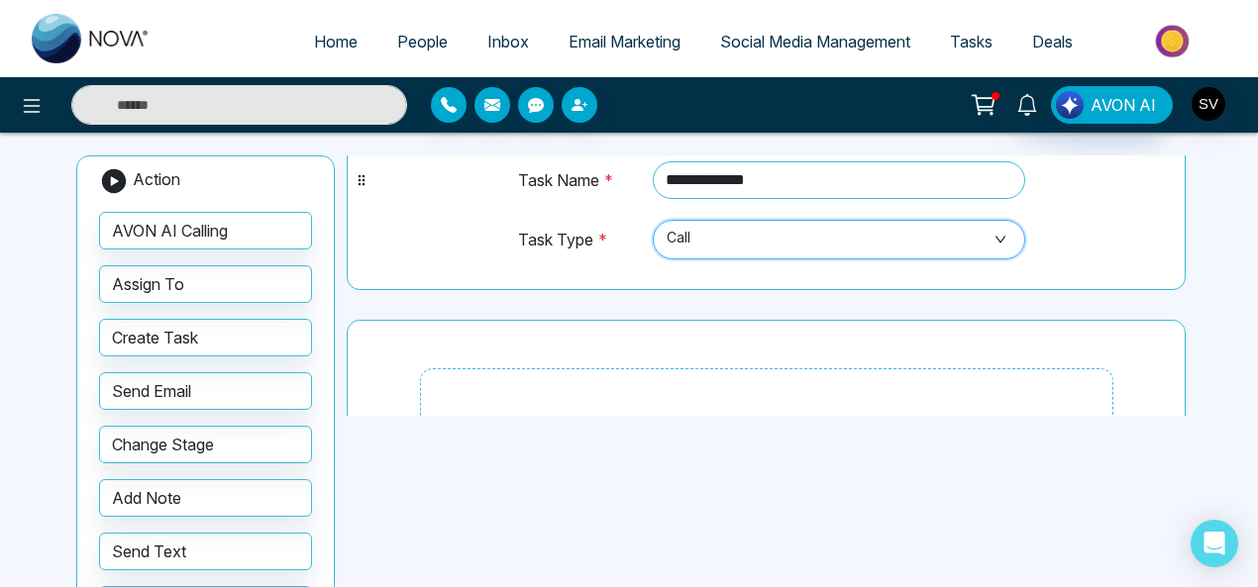
scroll to position [158, 0]
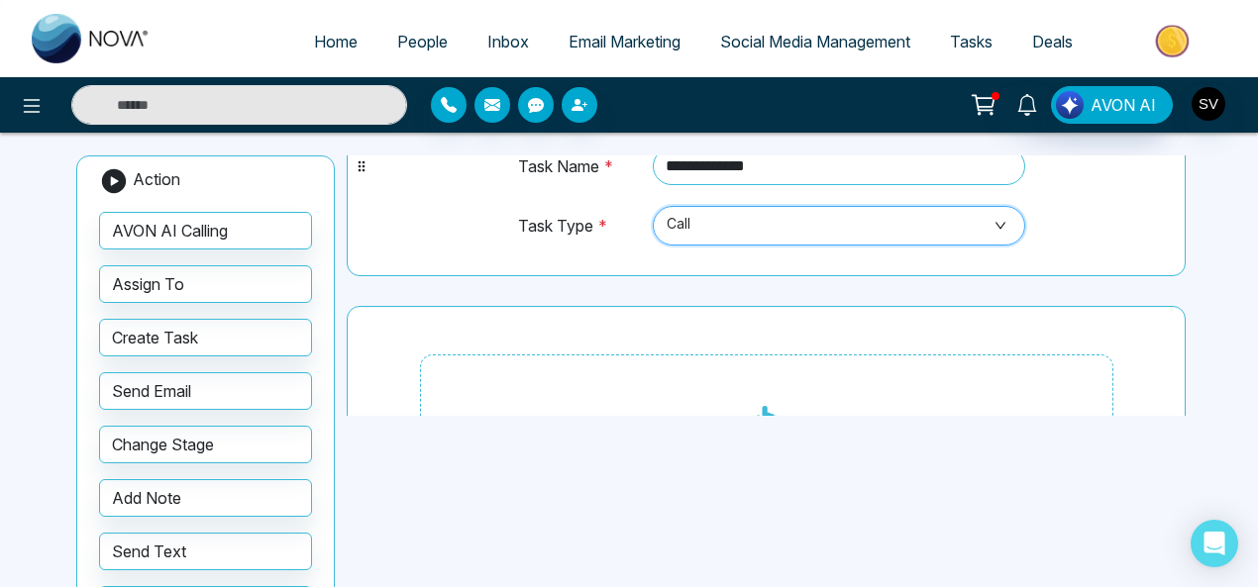
click at [993, 224] on span "Call" at bounding box center [840, 226] width 346 height 34
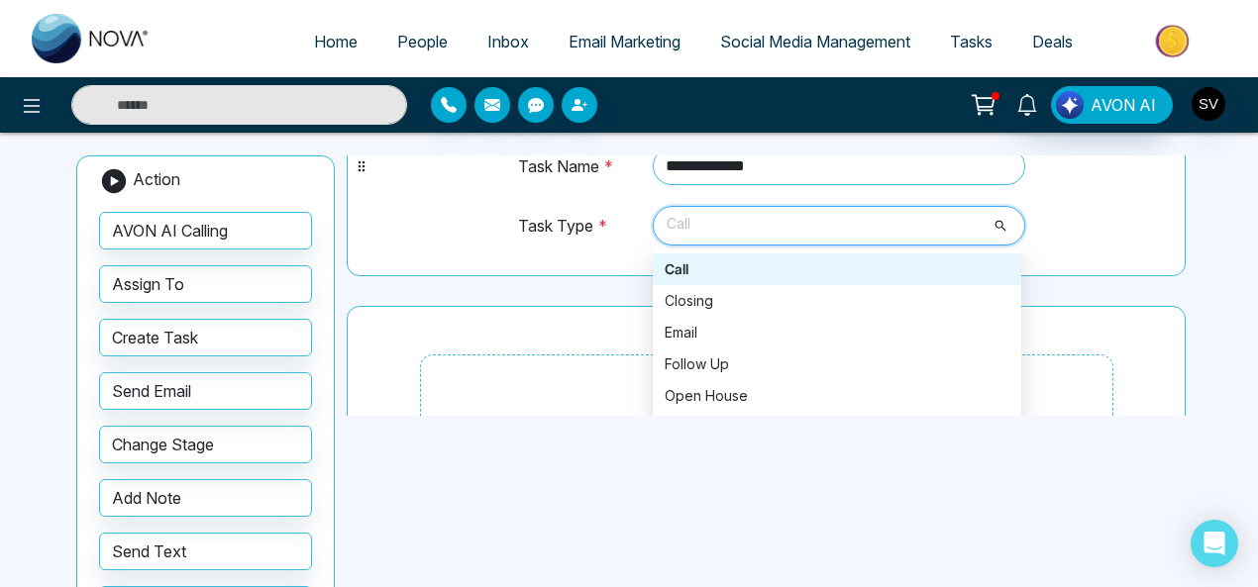
click at [678, 262] on div "Call" at bounding box center [837, 270] width 345 height 22
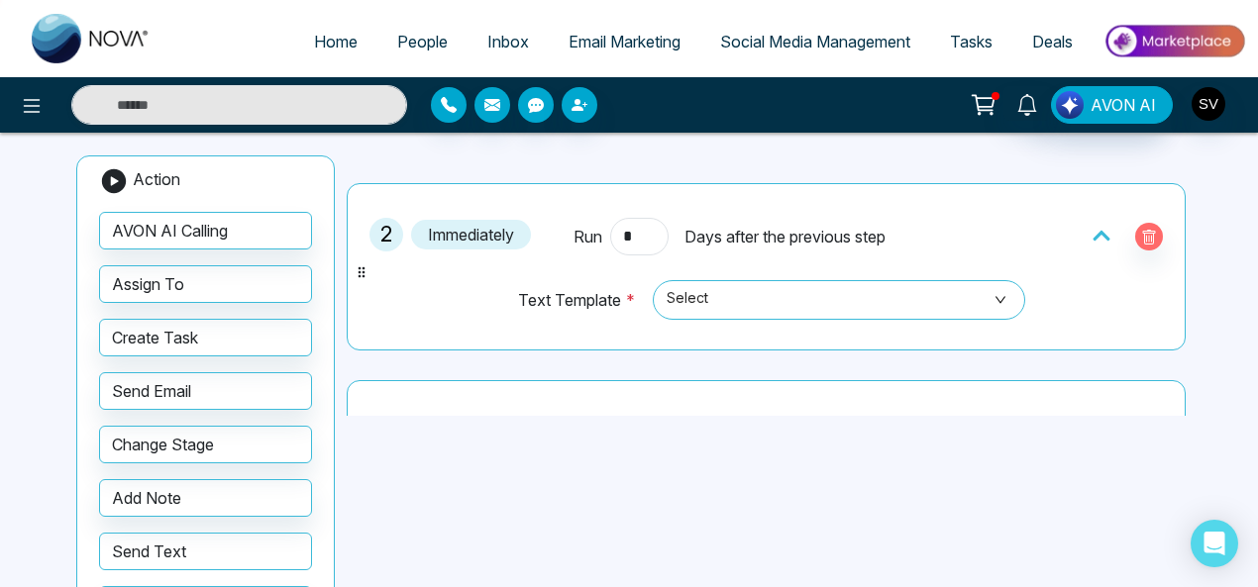
scroll to position [293, 0]
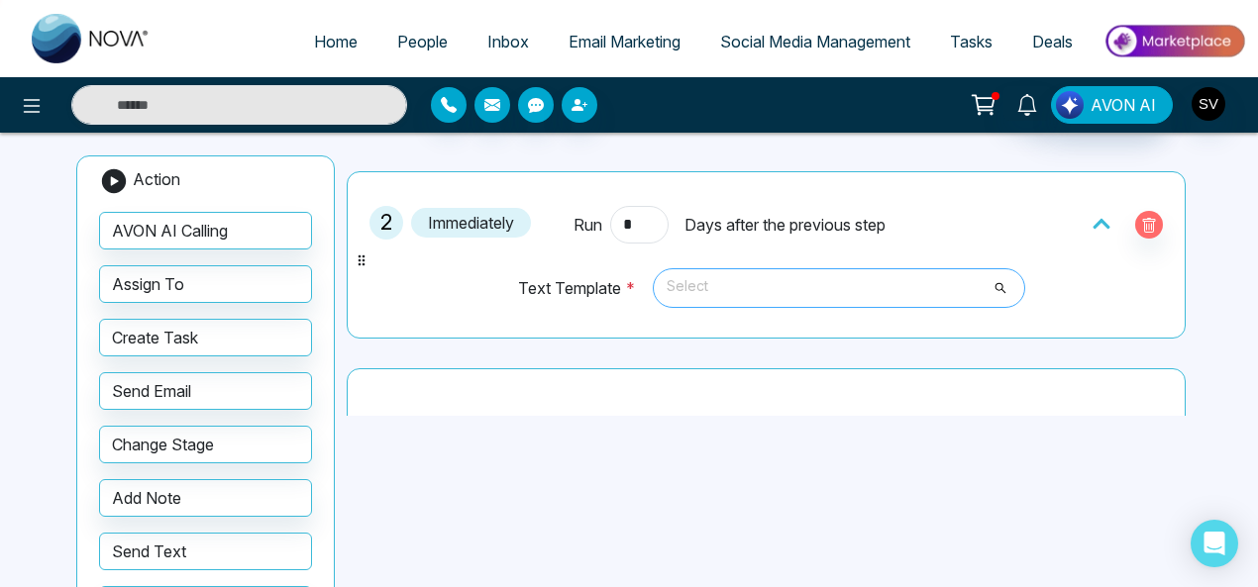
click at [839, 286] on span "Select" at bounding box center [840, 288] width 346 height 34
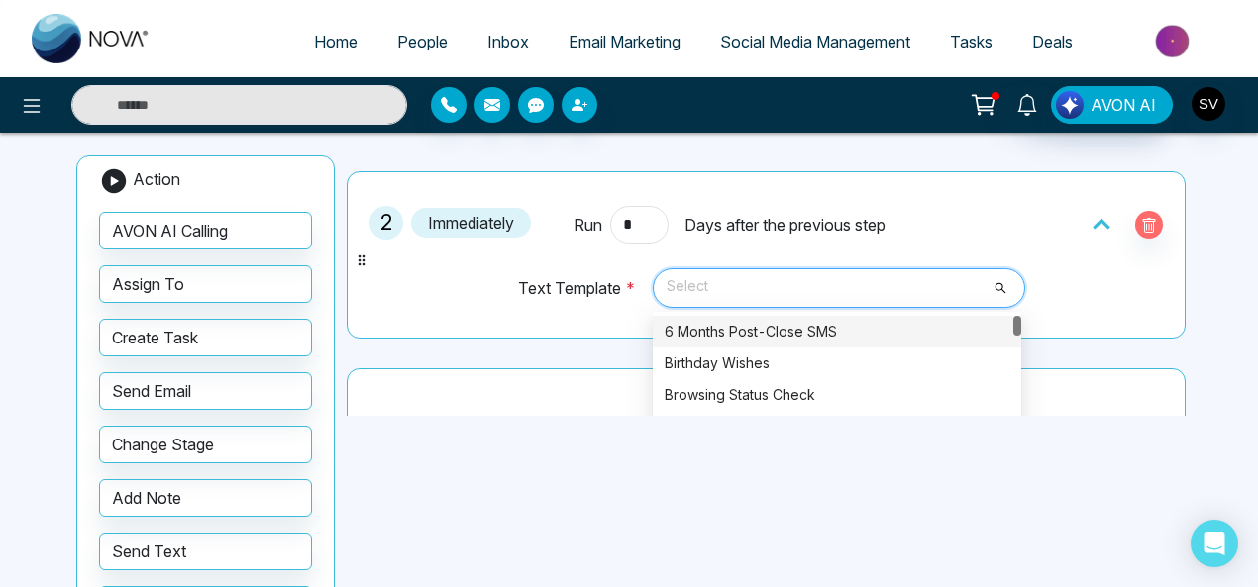
click at [761, 328] on div "6 Months Post-Close SMS" at bounding box center [837, 332] width 345 height 22
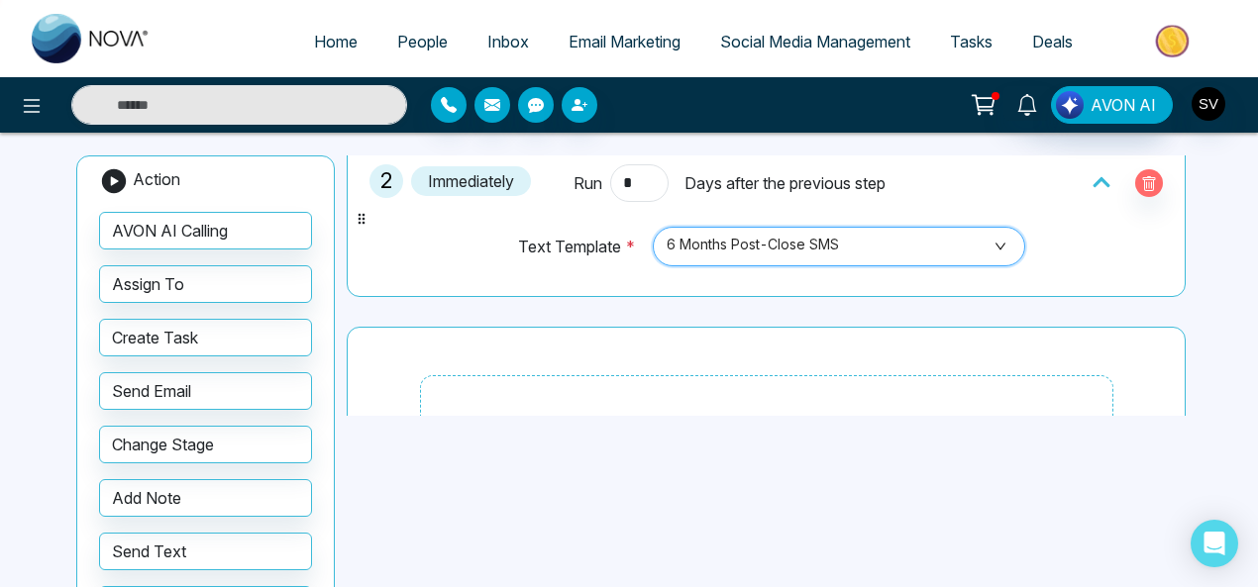
scroll to position [377, 0]
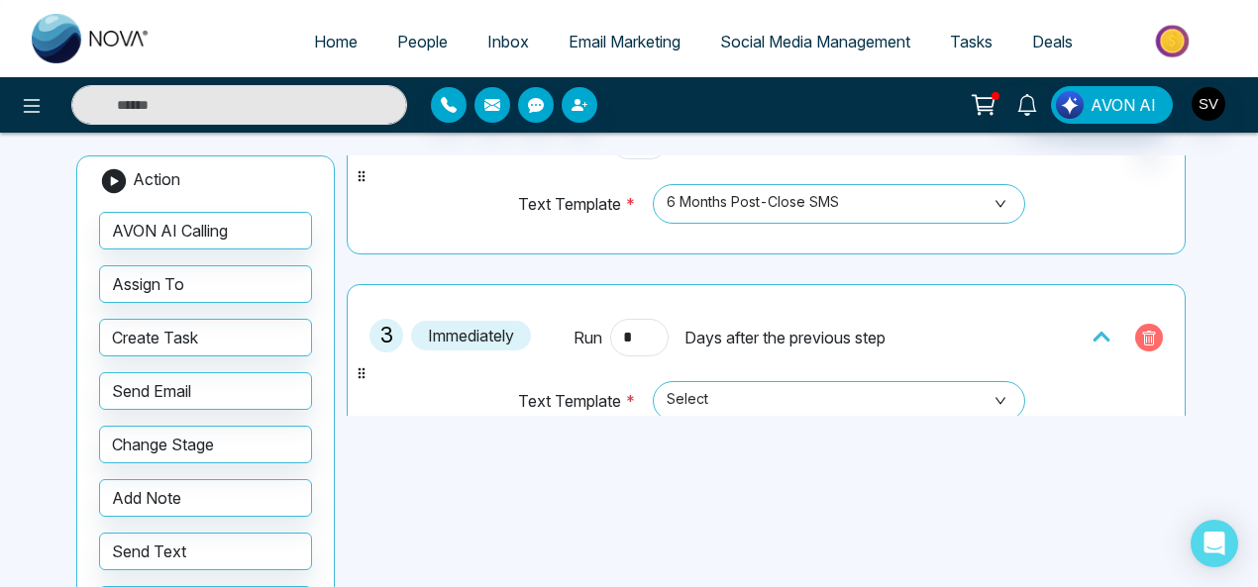
click at [1141, 331] on icon "button" at bounding box center [1149, 339] width 16 height 16
click at [743, 392] on span "Select" at bounding box center [840, 401] width 346 height 34
click at [992, 395] on span "Select" at bounding box center [840, 401] width 346 height 34
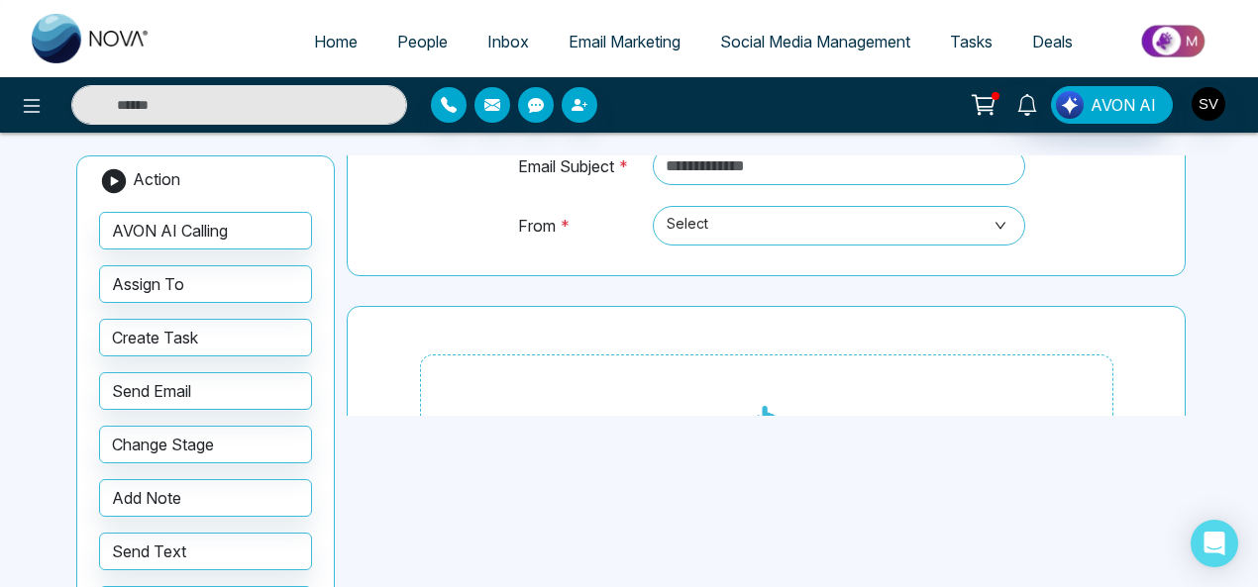
scroll to position [575, 0]
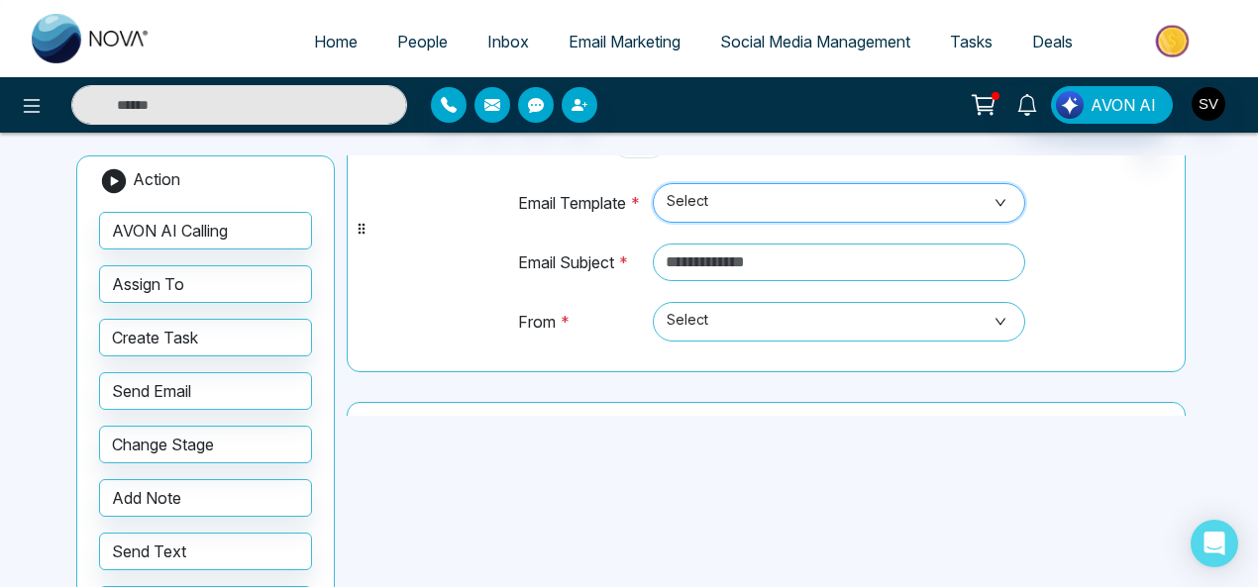
click at [993, 195] on span "Select" at bounding box center [840, 203] width 346 height 34
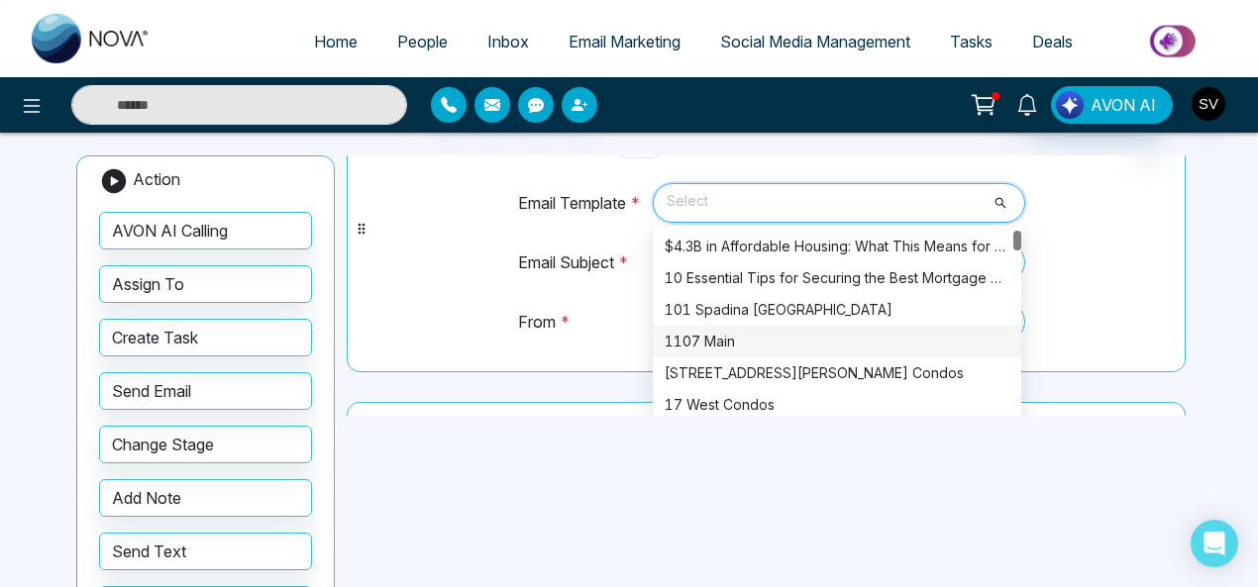
click at [735, 332] on div "1107 Main" at bounding box center [837, 342] width 345 height 22
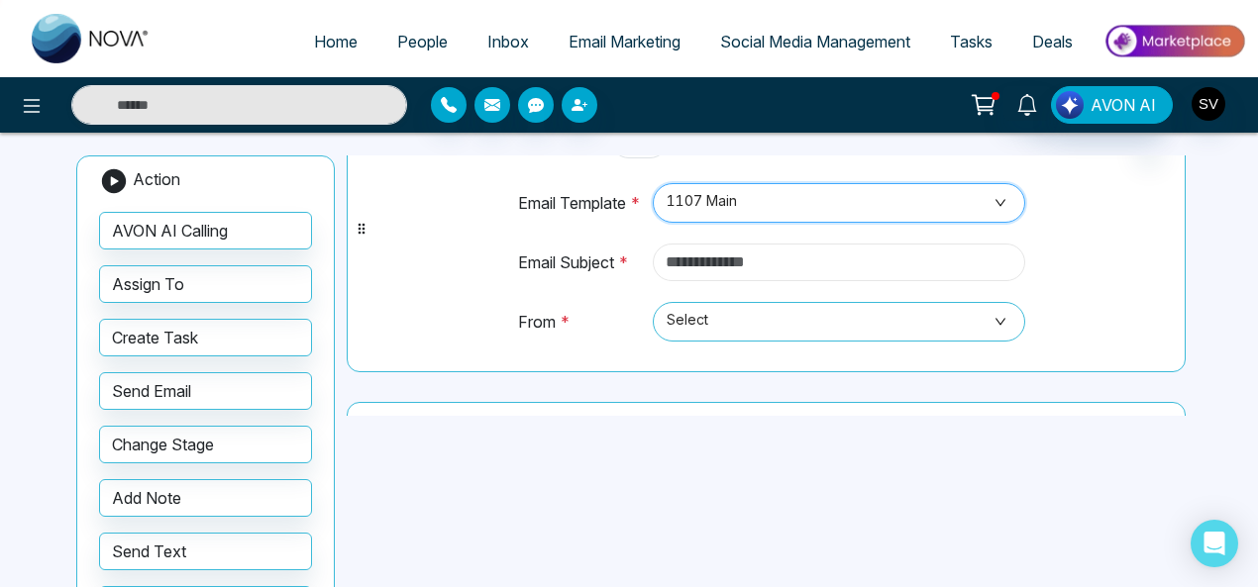
click at [761, 264] on input "text" at bounding box center [839, 263] width 373 height 38
click at [730, 311] on span "Select" at bounding box center [840, 322] width 346 height 34
type input "*******"
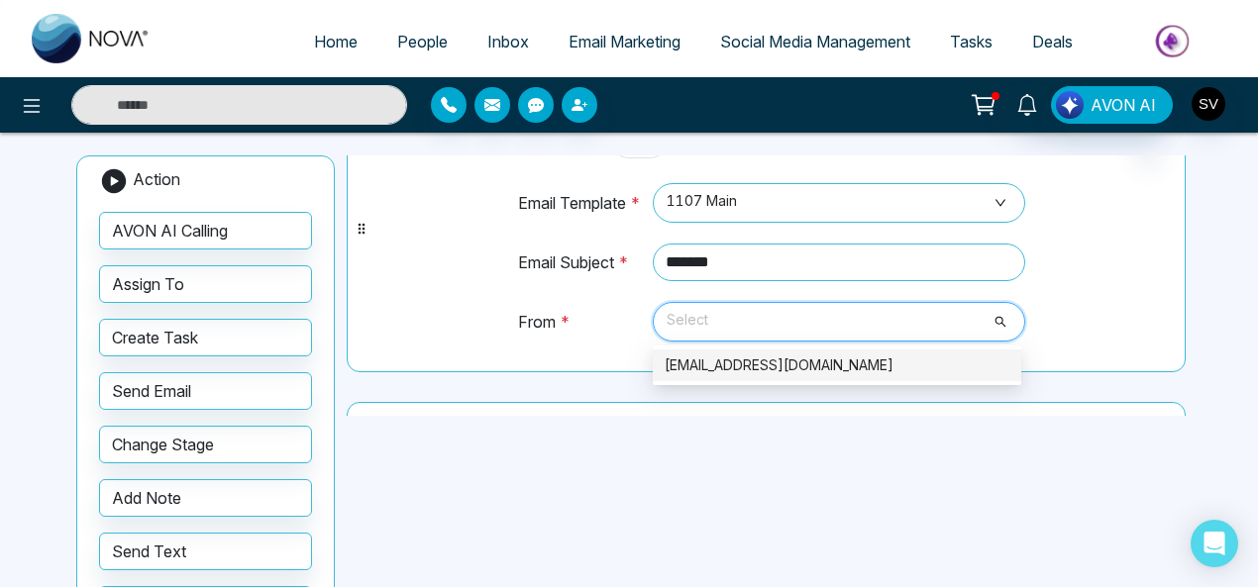
click at [741, 357] on div "sindhu@mmnovatech.com" at bounding box center [837, 366] width 345 height 22
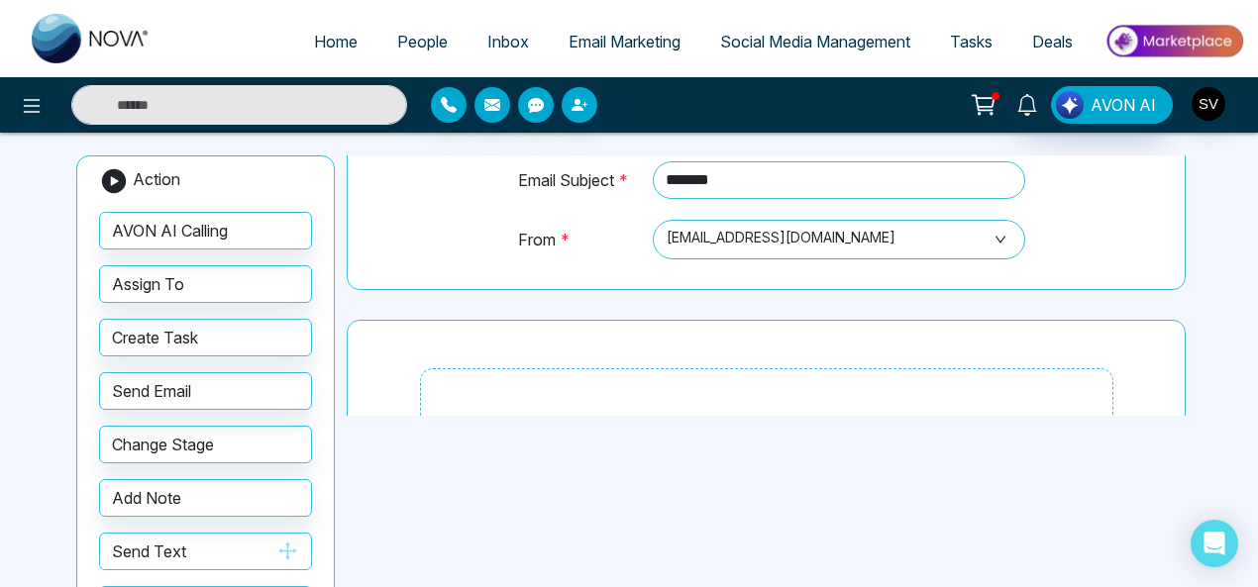
scroll to position [704, 0]
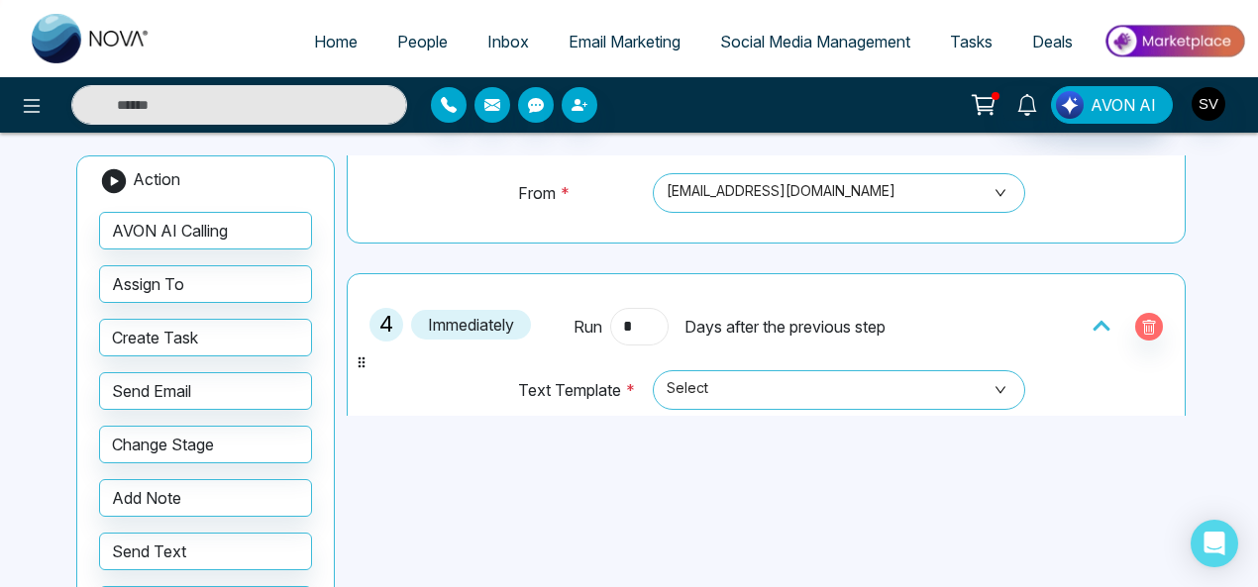
click at [646, 320] on input "*" at bounding box center [638, 327] width 57 height 38
click at [722, 383] on span "Select" at bounding box center [840, 390] width 346 height 34
type input "*"
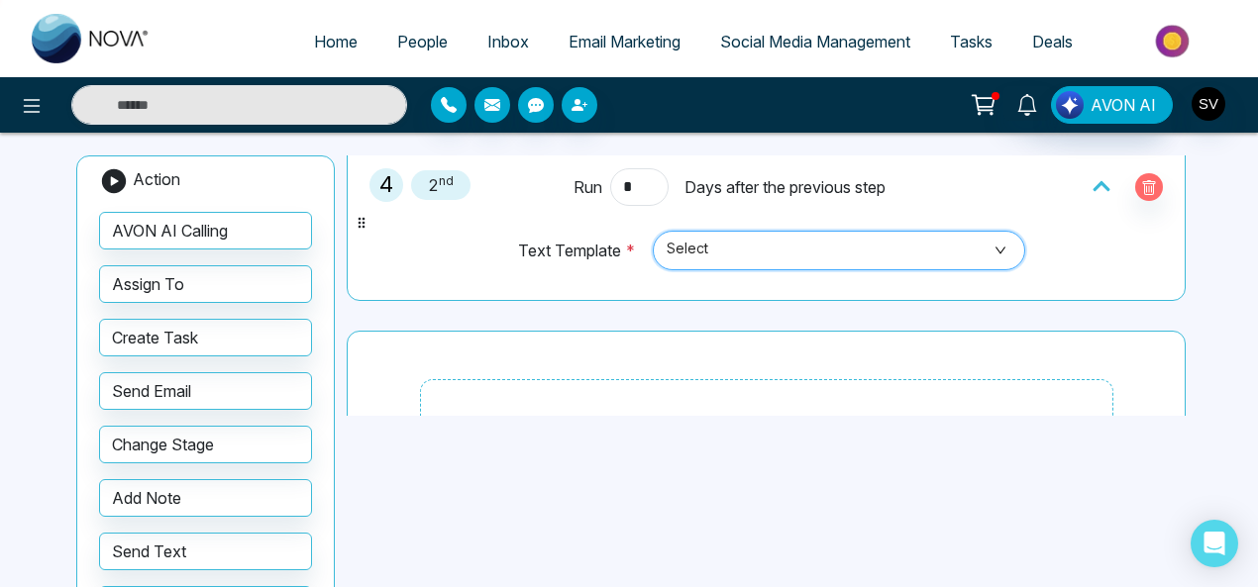
scroll to position [854, 0]
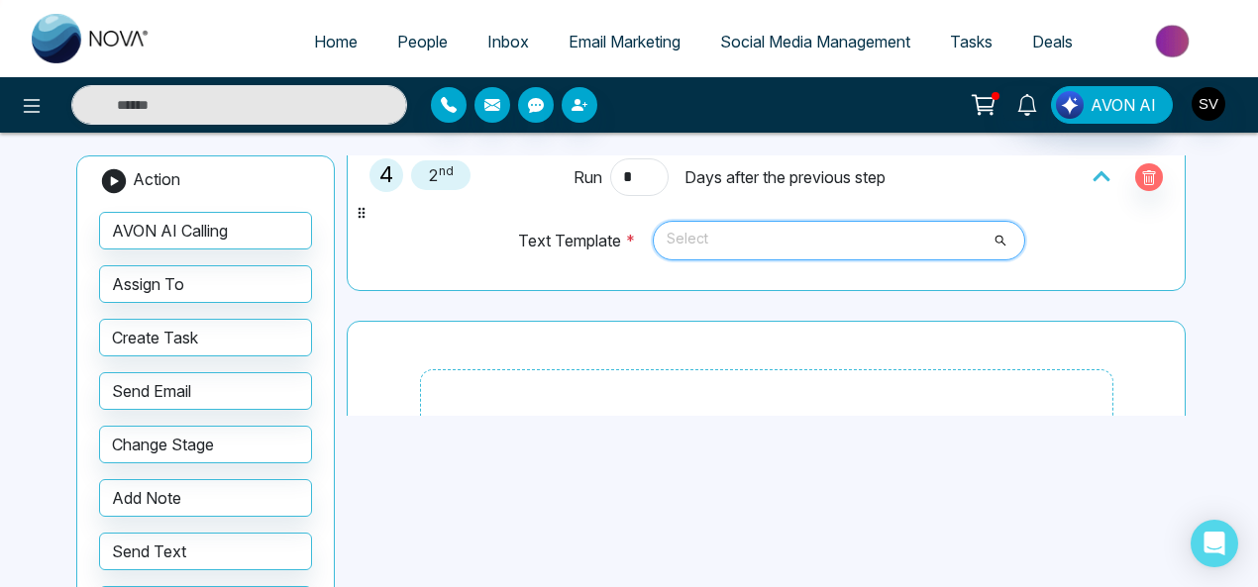
click at [731, 241] on span "Select" at bounding box center [840, 241] width 346 height 34
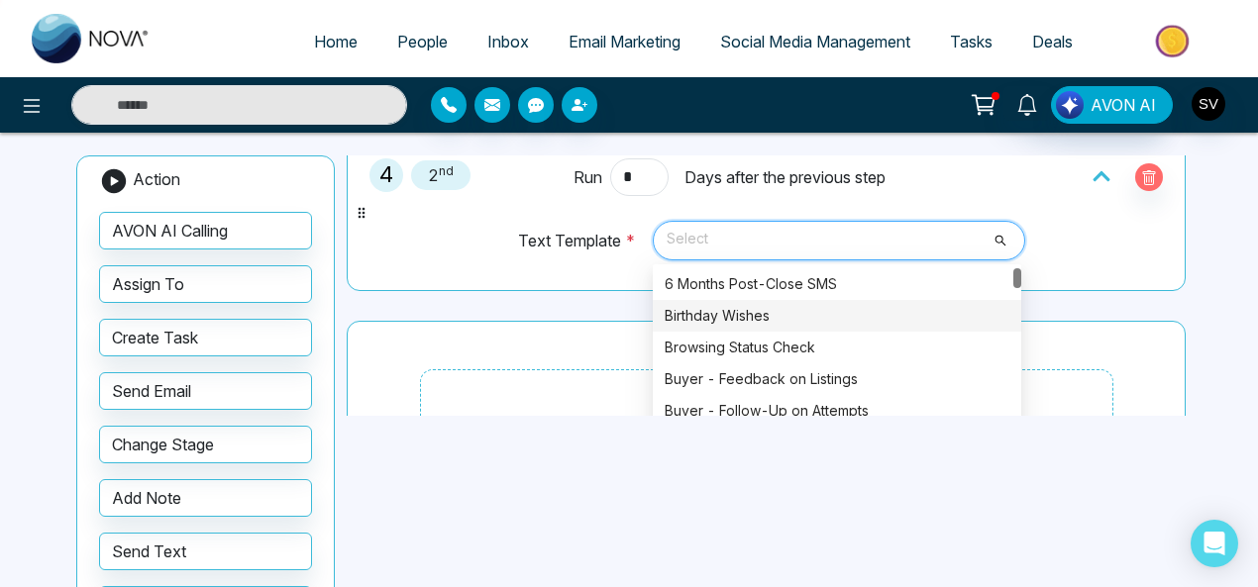
drag, startPoint x: 714, startPoint y: 308, endPoint x: 1158, endPoint y: 320, distance: 443.9
click at [715, 307] on div "Birthday Wishes" at bounding box center [837, 316] width 345 height 22
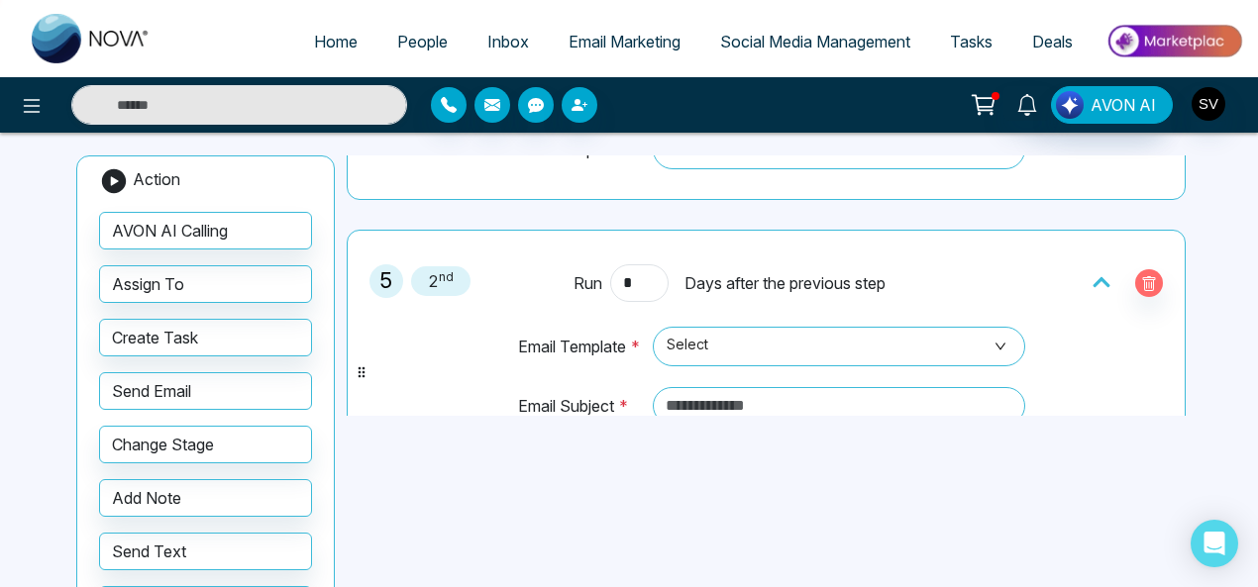
scroll to position [996, 0]
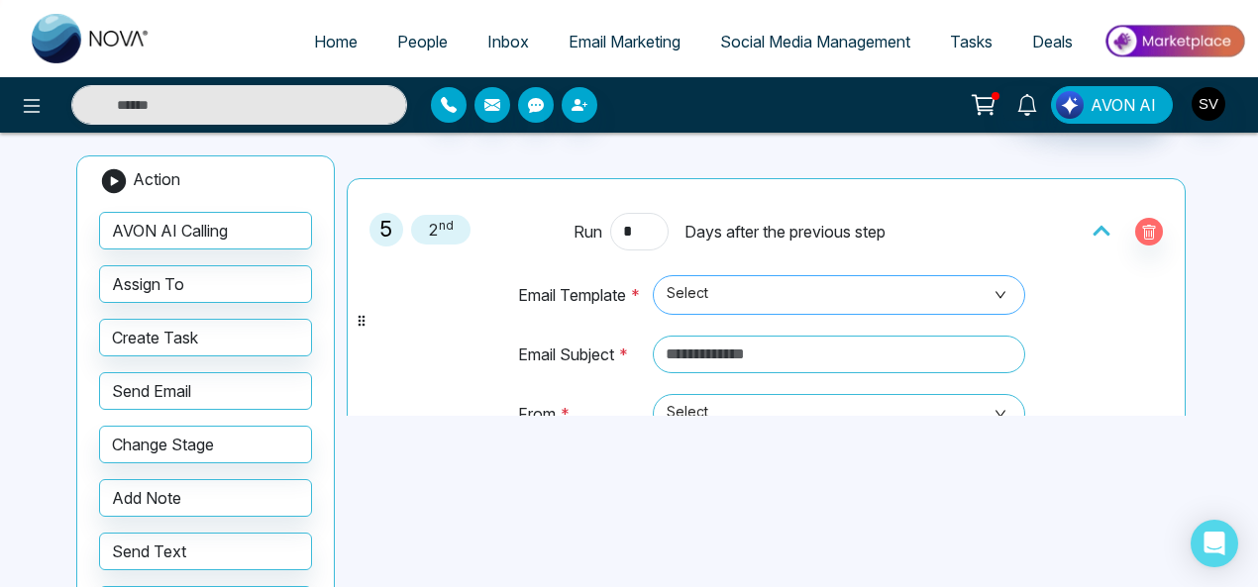
click at [751, 278] on span "Select" at bounding box center [840, 295] width 346 height 34
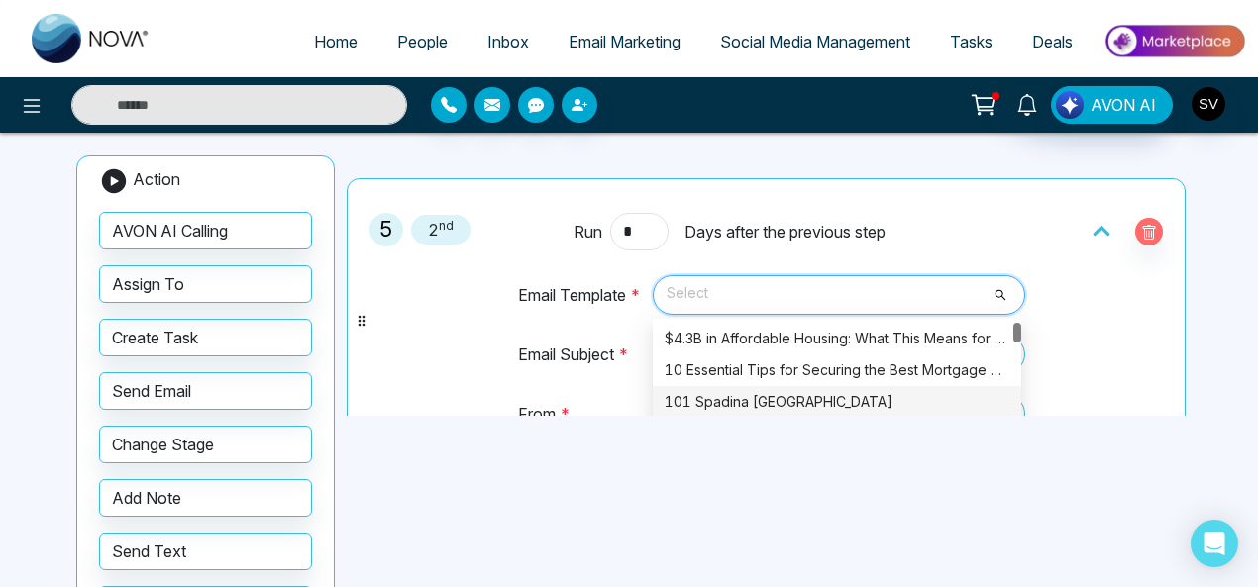
click at [757, 391] on div "101 Spadina [GEOGRAPHIC_DATA]" at bounding box center [837, 402] width 345 height 22
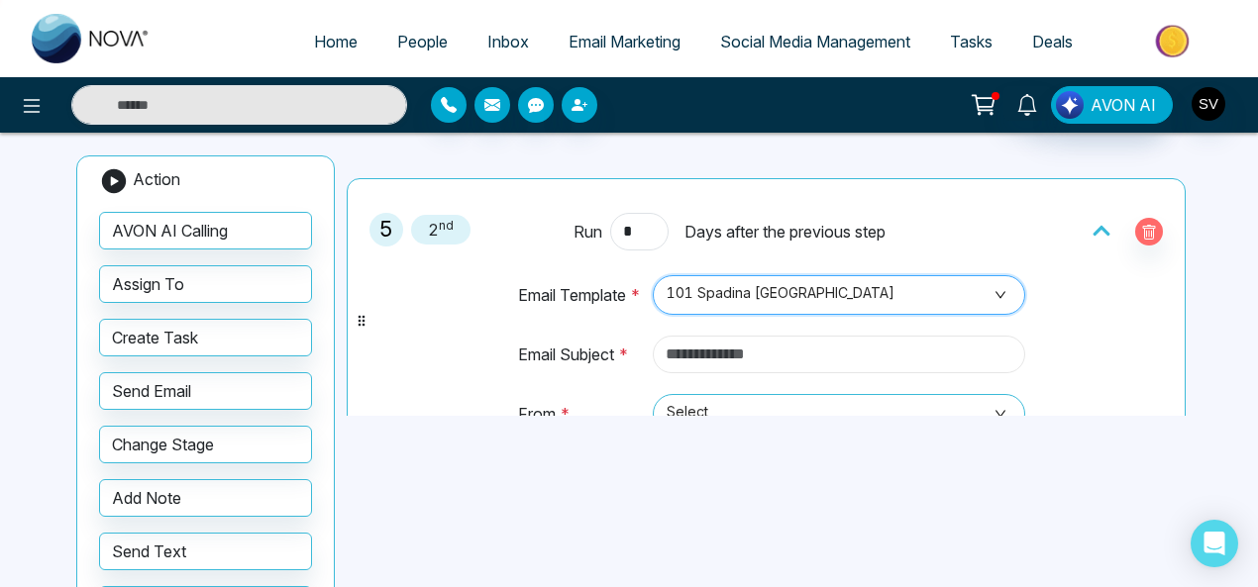
click at [728, 337] on input "text" at bounding box center [839, 355] width 373 height 38
click at [732, 348] on input "text" at bounding box center [839, 355] width 373 height 38
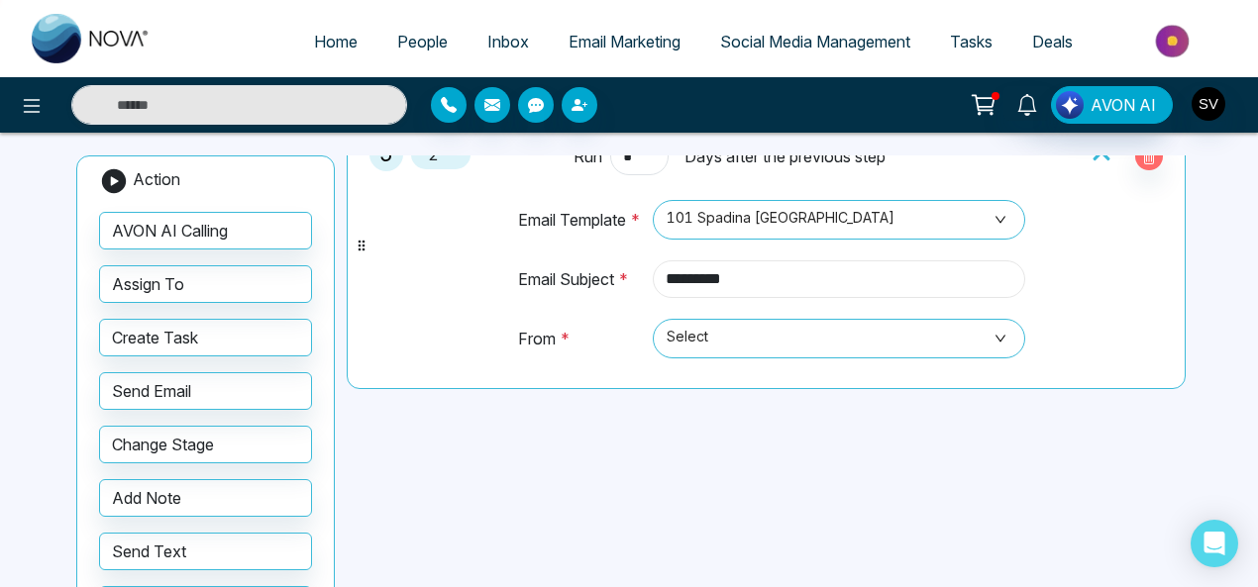
scroll to position [1123, 0]
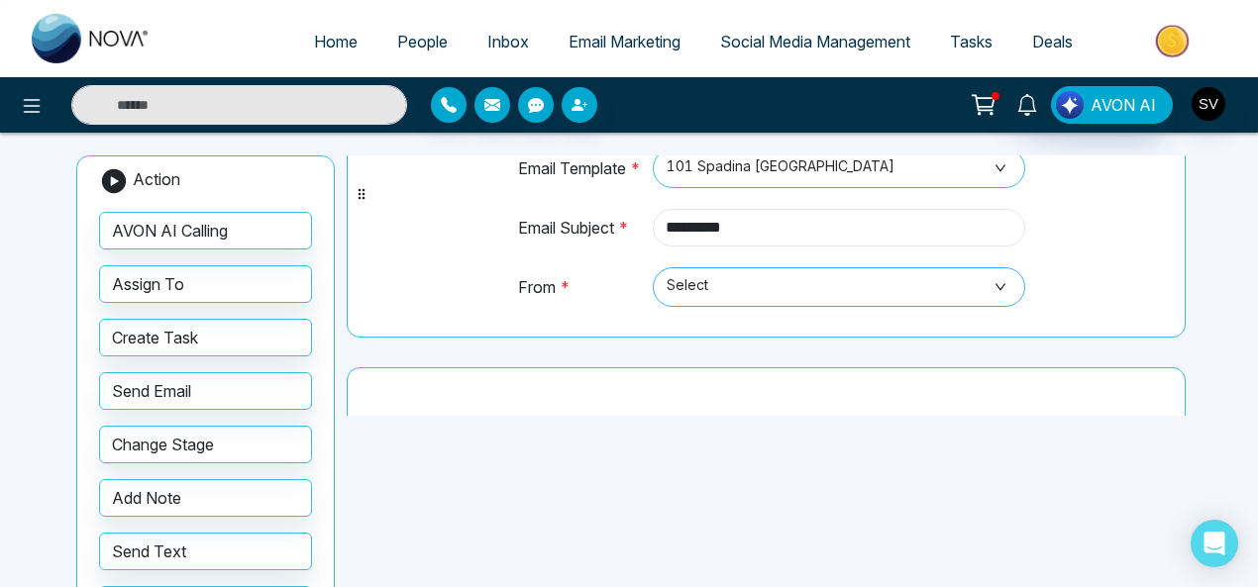
click at [709, 280] on span "Select" at bounding box center [840, 287] width 346 height 34
type input "*********"
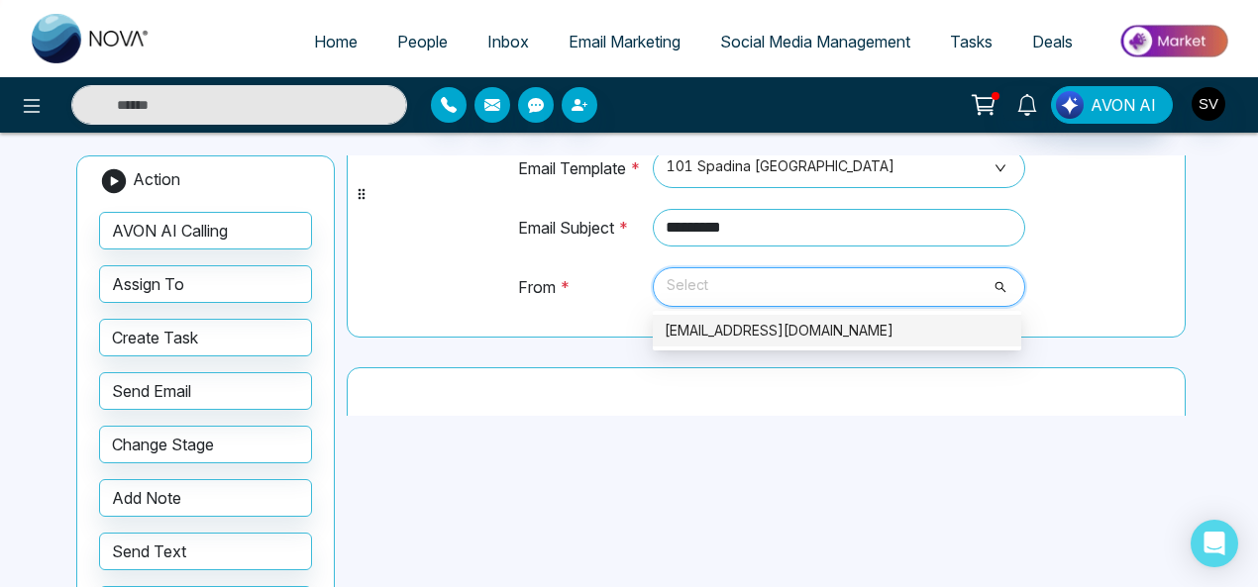
click at [714, 320] on div "sindhu@mmnovatech.com" at bounding box center [837, 331] width 345 height 22
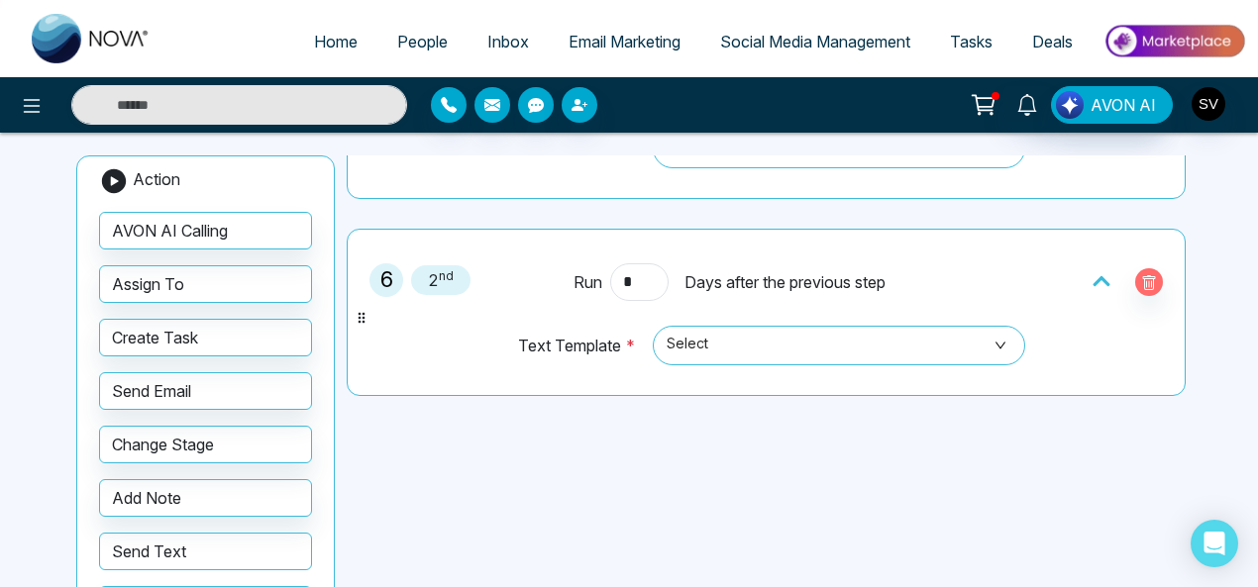
scroll to position [1277, 0]
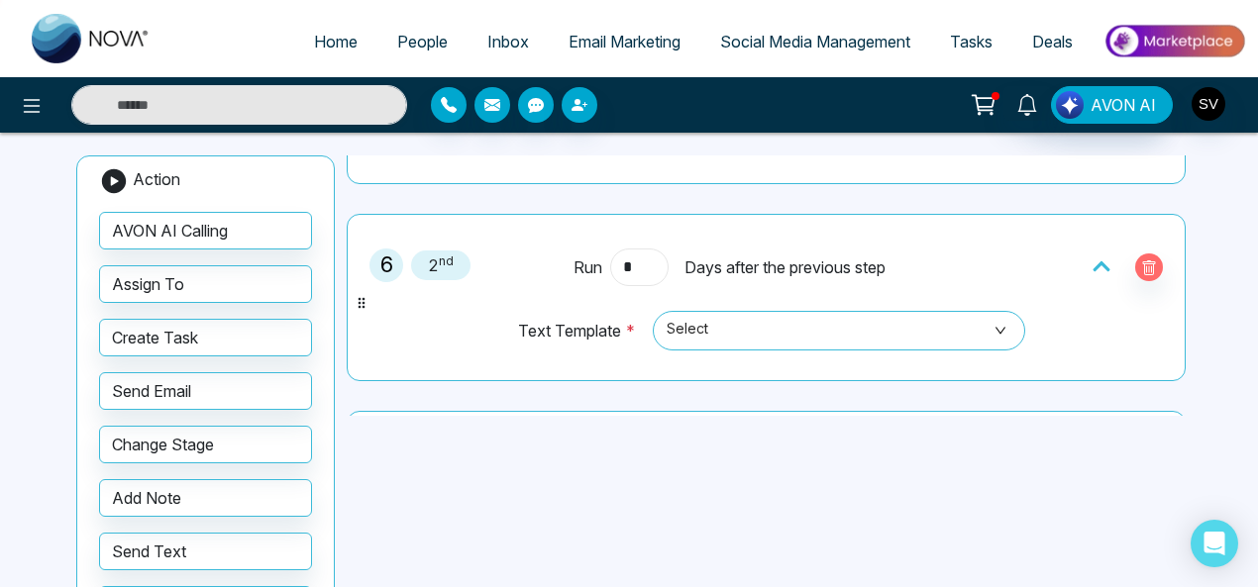
click at [630, 257] on input "*" at bounding box center [638, 268] width 57 height 38
type input "*"
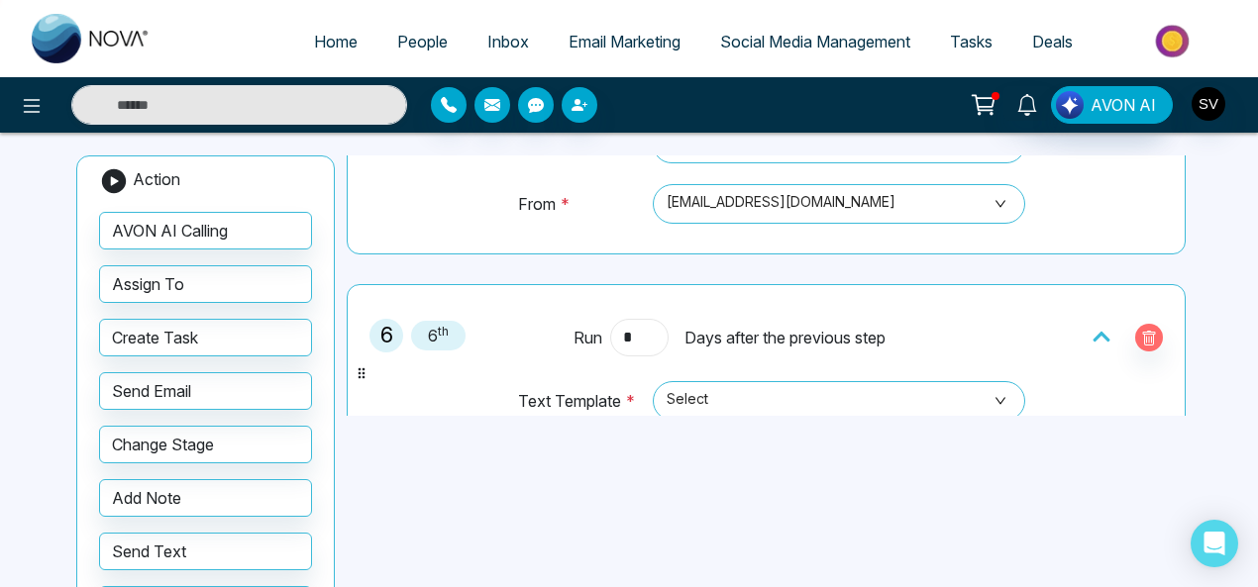
scroll to position [1226, 0]
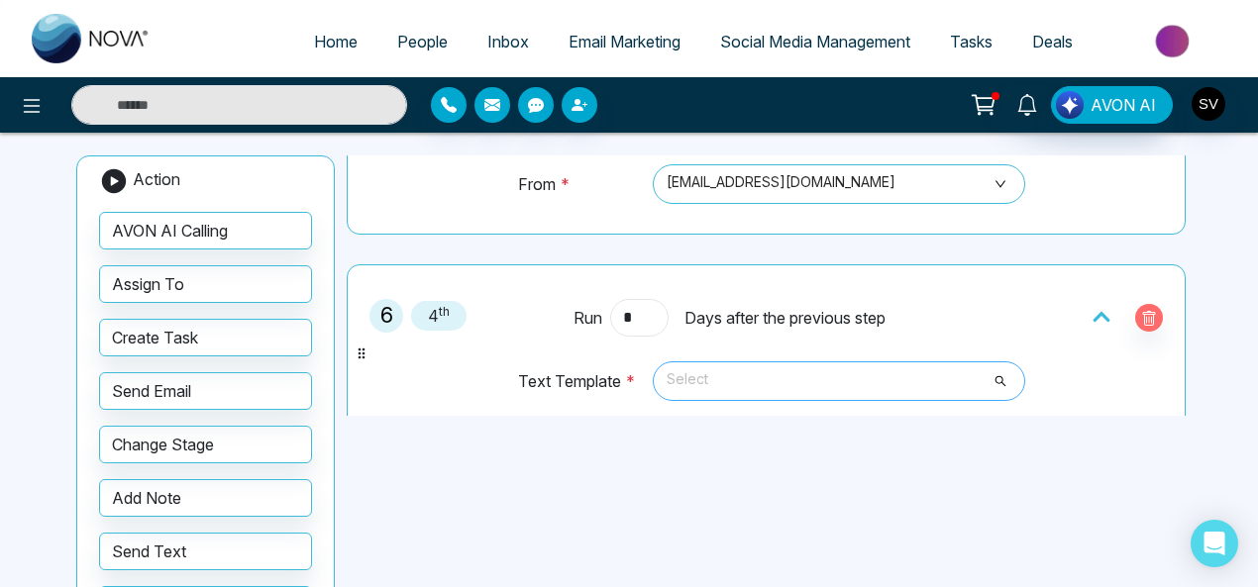
click at [741, 383] on span "Select" at bounding box center [840, 382] width 346 height 34
type input "*"
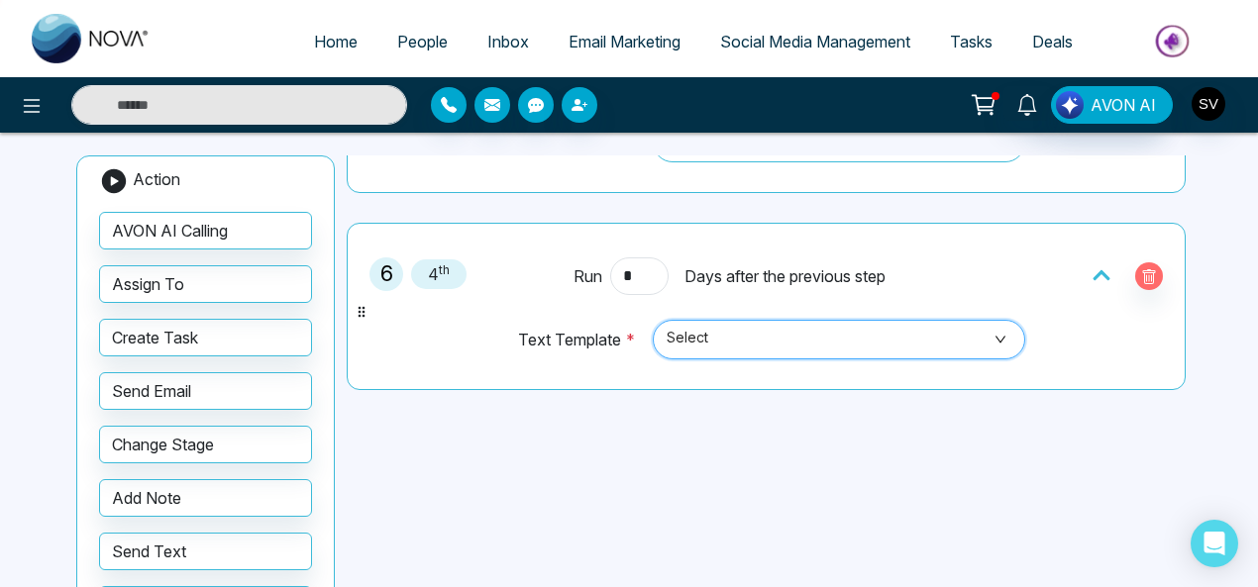
scroll to position [1340, 0]
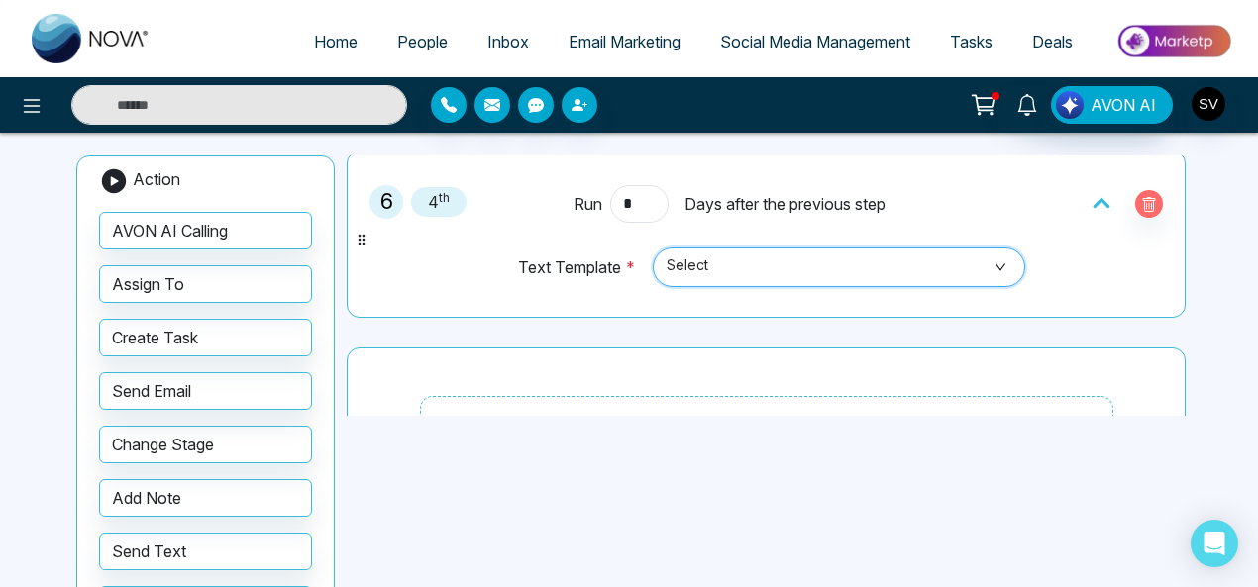
click at [682, 251] on span "Select" at bounding box center [840, 268] width 346 height 34
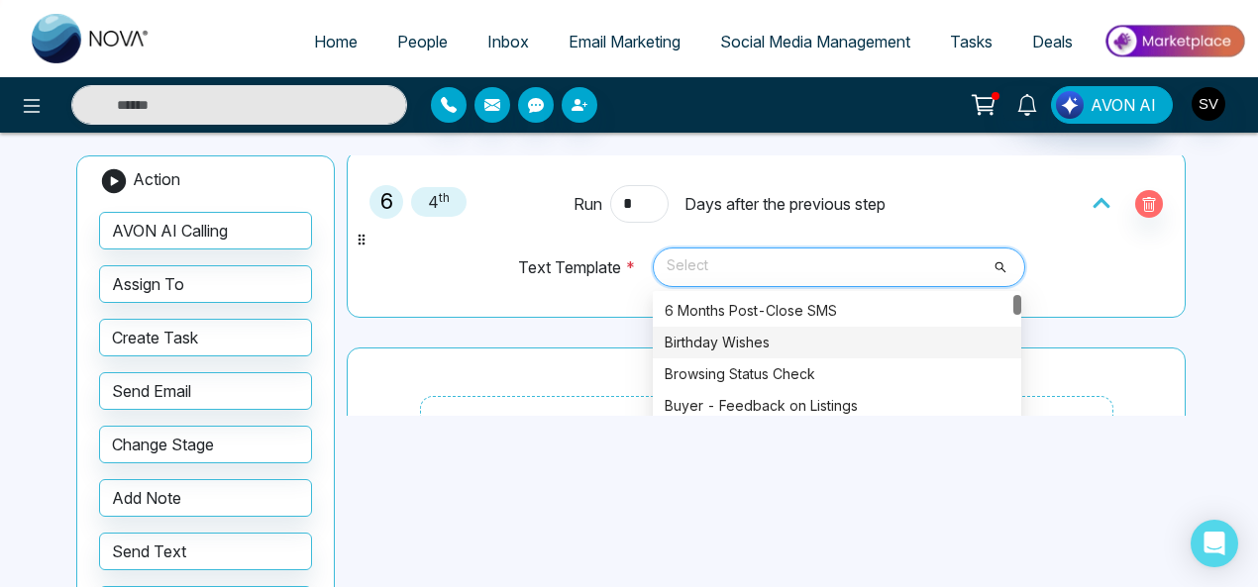
click at [701, 332] on div "Birthday Wishes" at bounding box center [837, 343] width 345 height 22
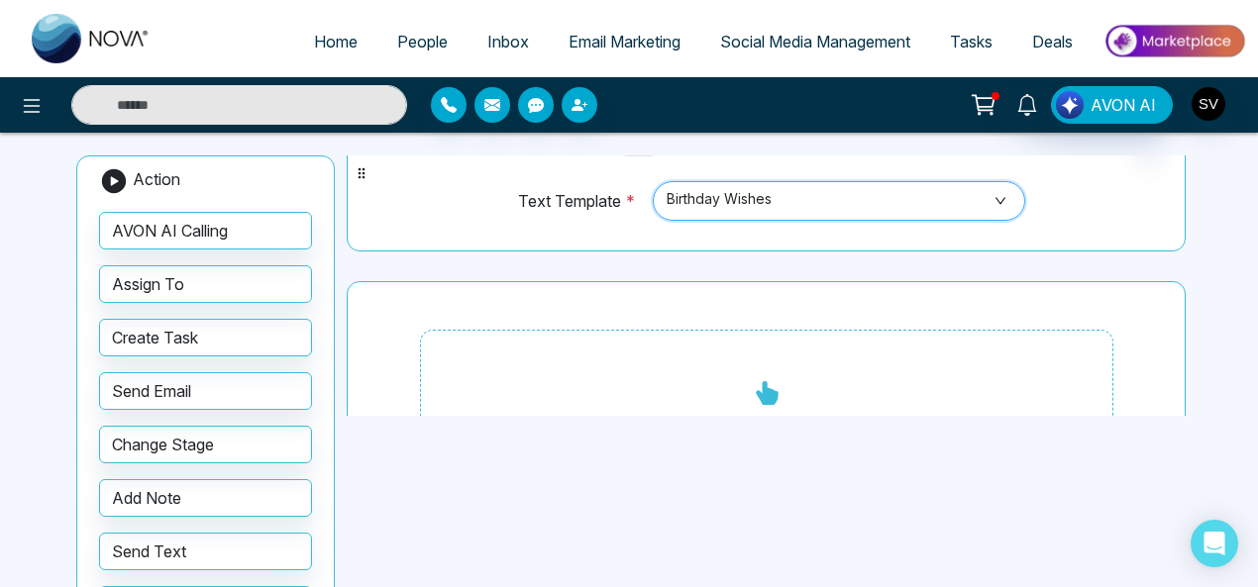
scroll to position [1411, 0]
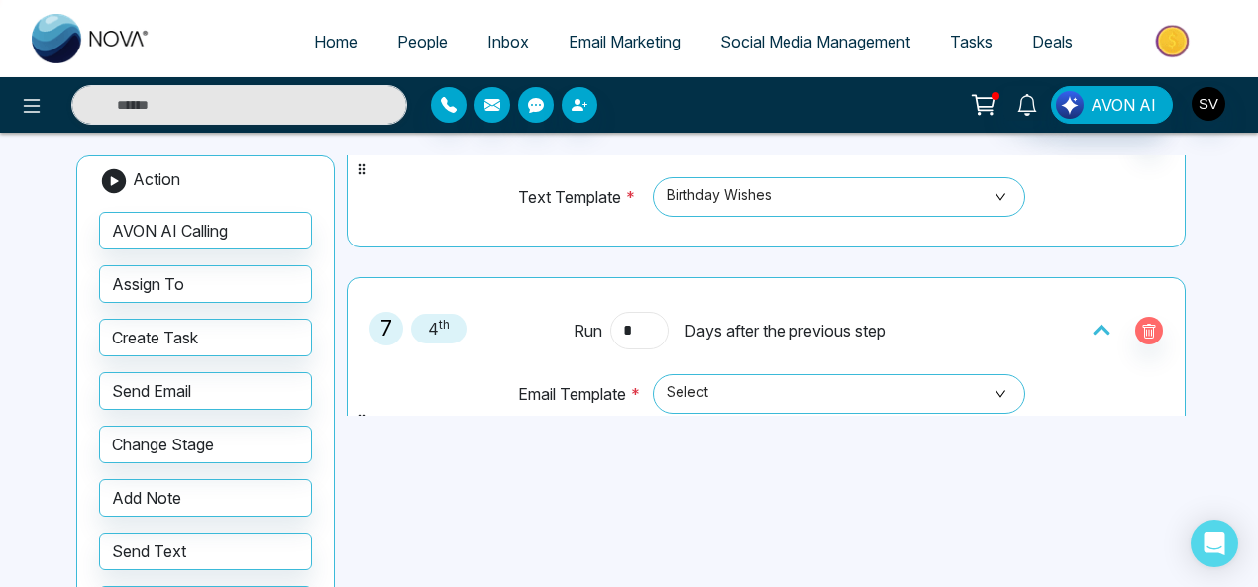
click at [632, 315] on input "*" at bounding box center [638, 331] width 57 height 38
click at [798, 389] on span "Select" at bounding box center [840, 394] width 346 height 34
click at [1002, 377] on span "Select" at bounding box center [840, 394] width 346 height 34
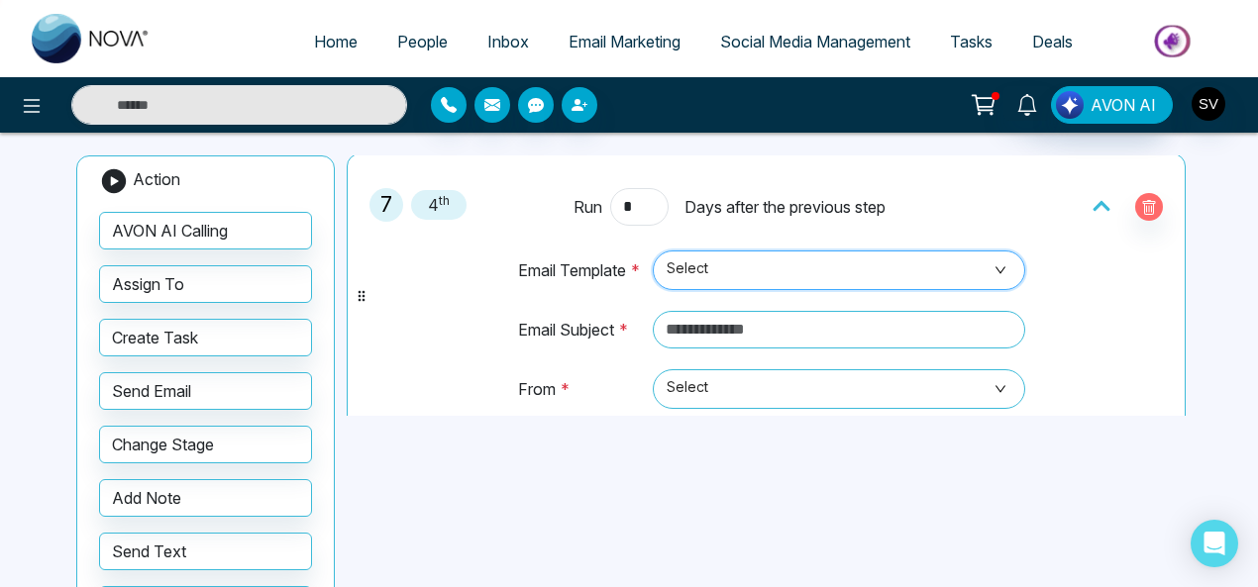
scroll to position [1557, 0]
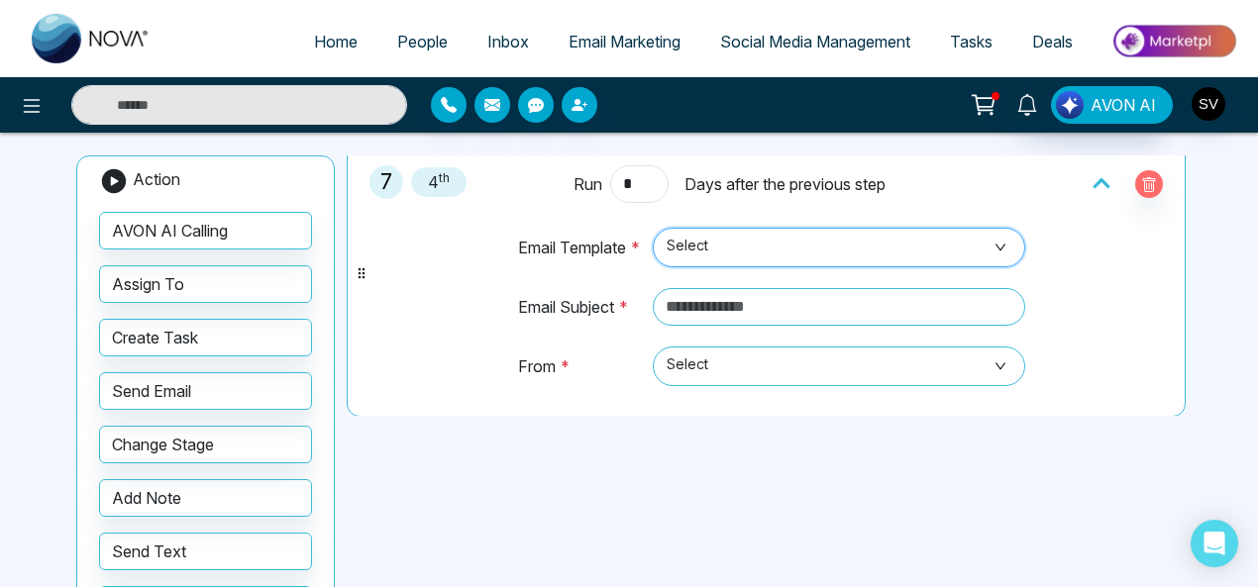
click at [851, 241] on span "Select" at bounding box center [840, 248] width 346 height 34
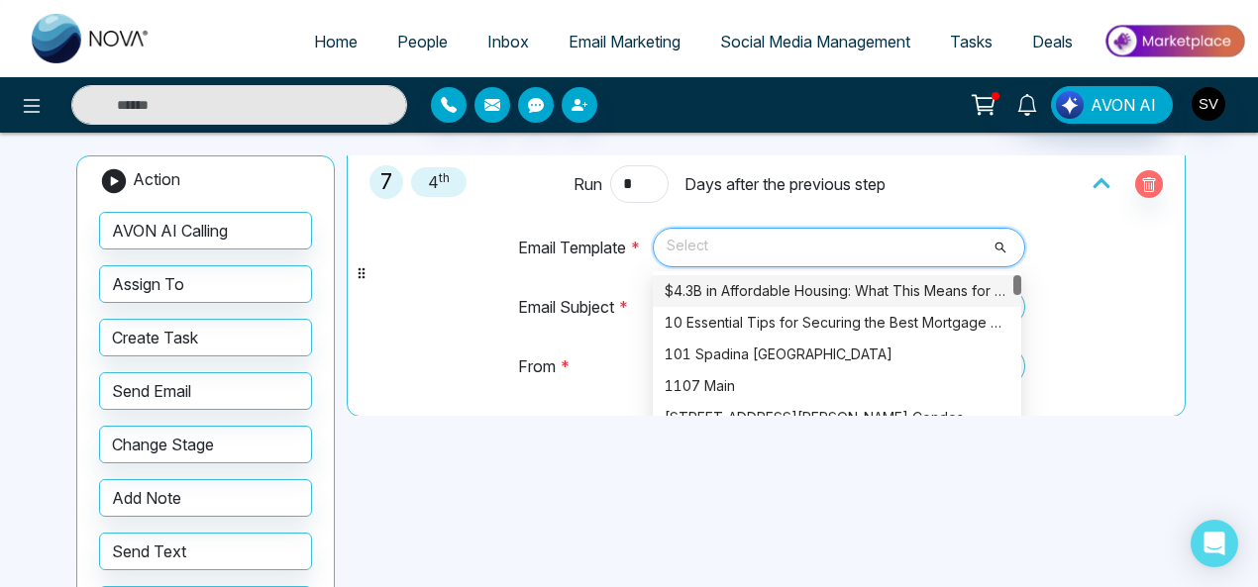
click at [812, 280] on div "$4.3B in Affordable Housing: What This Means for You" at bounding box center [837, 291] width 345 height 22
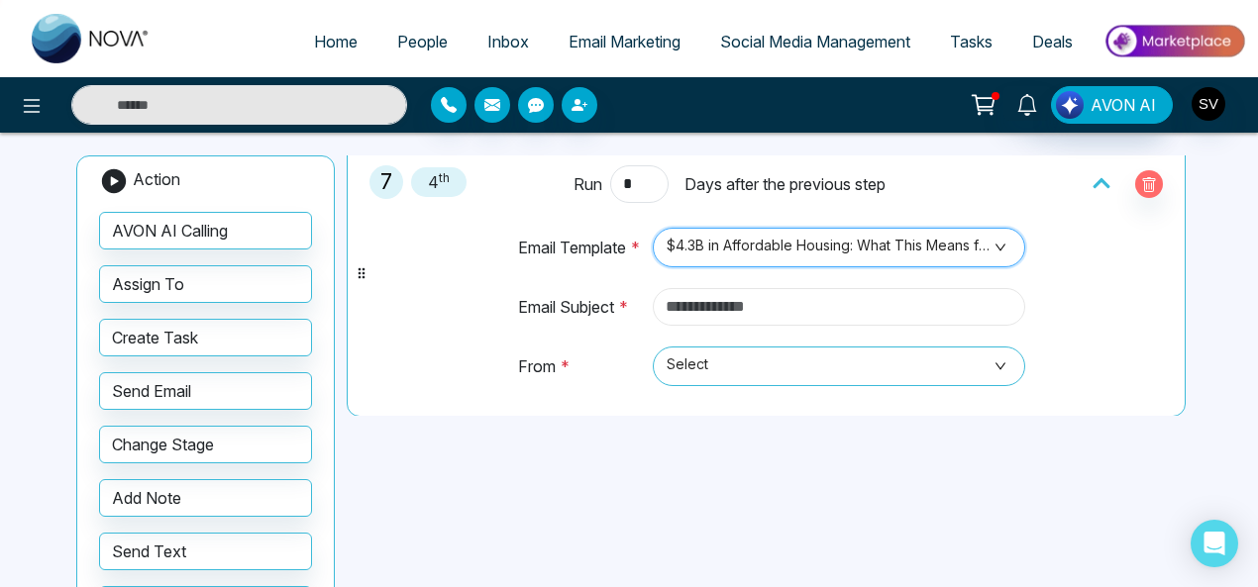
click at [714, 288] on input "text" at bounding box center [839, 307] width 373 height 38
click at [737, 293] on input "text" at bounding box center [839, 307] width 373 height 38
click at [730, 350] on span "Select" at bounding box center [840, 367] width 346 height 34
type input "*********"
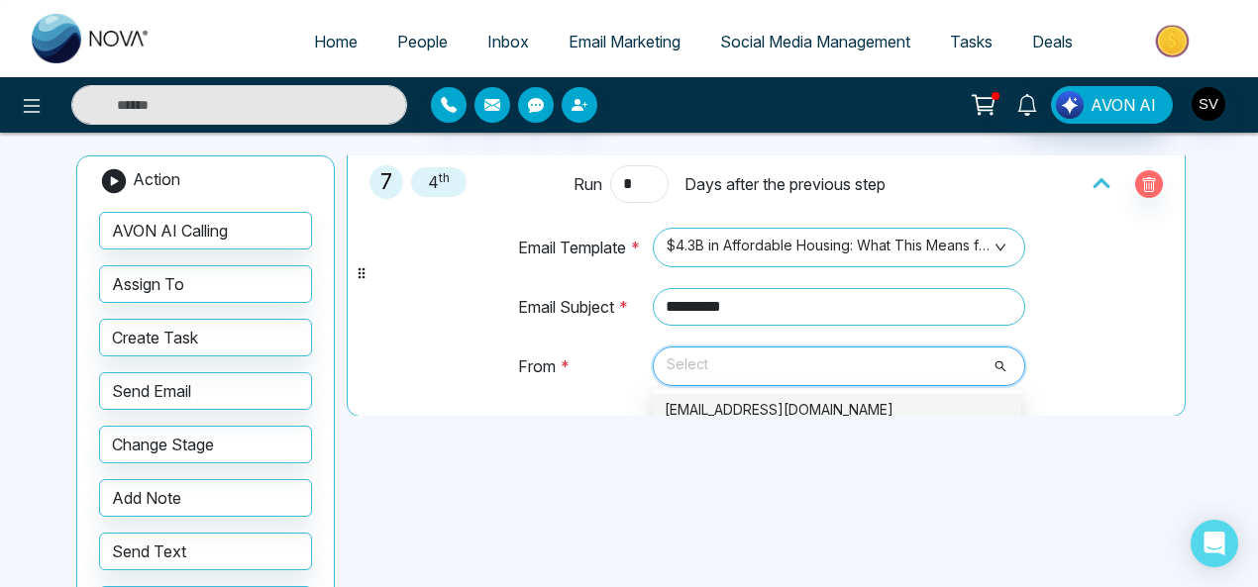
click at [723, 399] on div "sindhu@mmnovatech.com" at bounding box center [837, 410] width 345 height 22
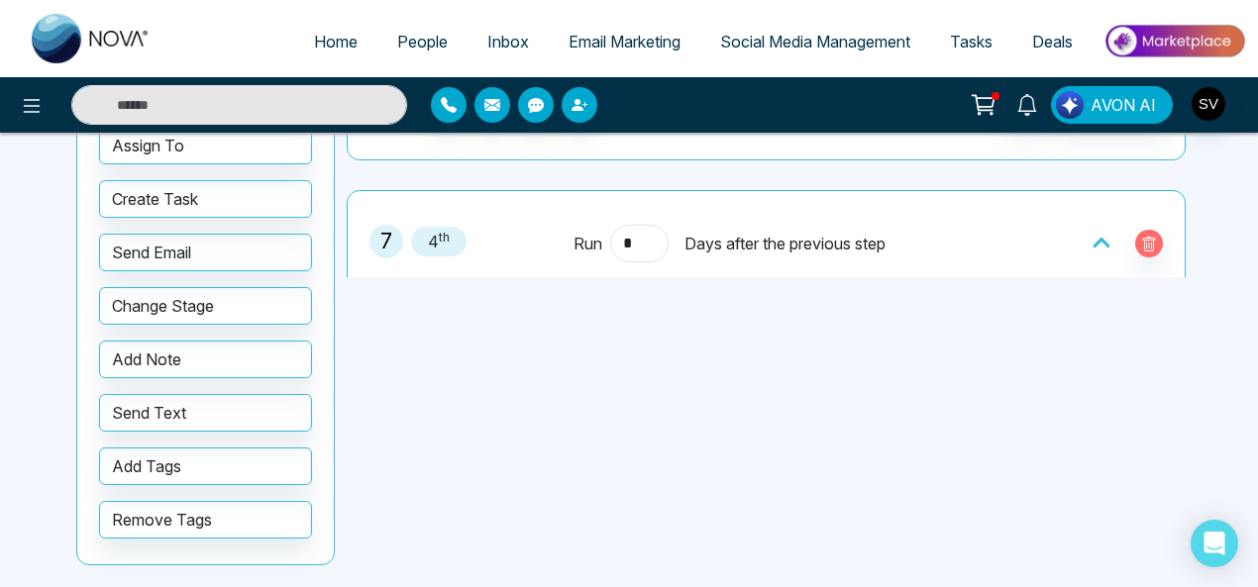
scroll to position [135, 0]
